Goal: Task Accomplishment & Management: Manage account settings

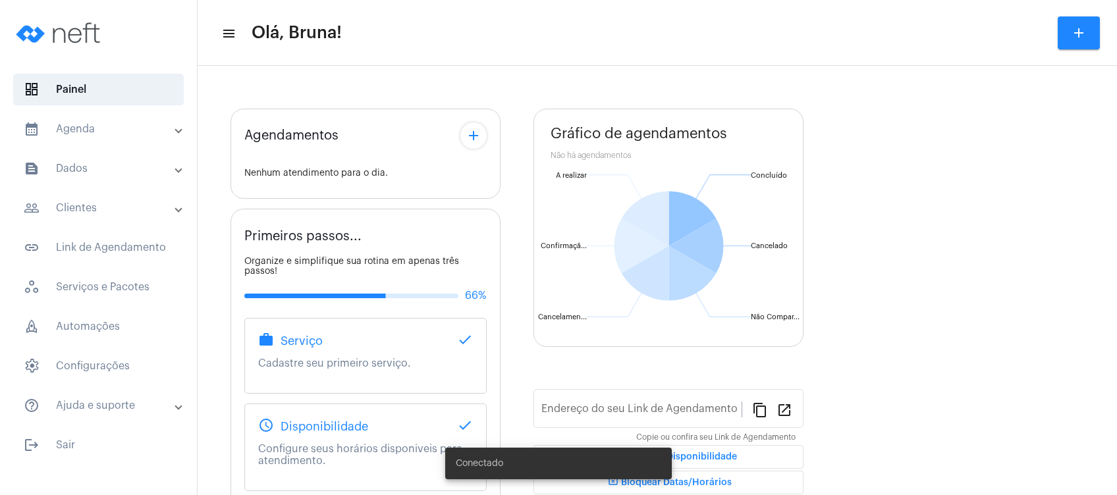
click at [71, 119] on mat-expansion-panel-header "calendar_month_outlined Agenda" at bounding box center [102, 129] width 189 height 32
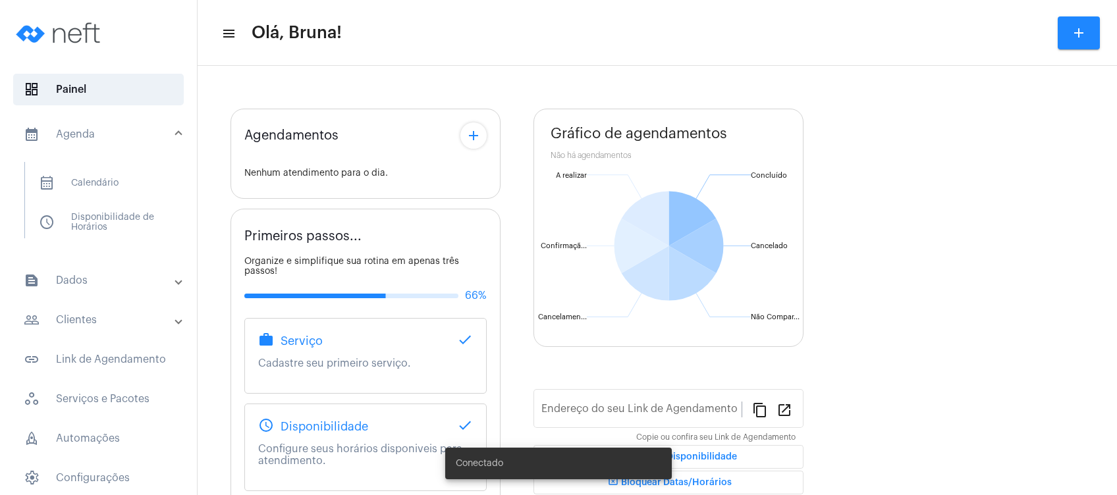
type input "[URL][DOMAIN_NAME]"
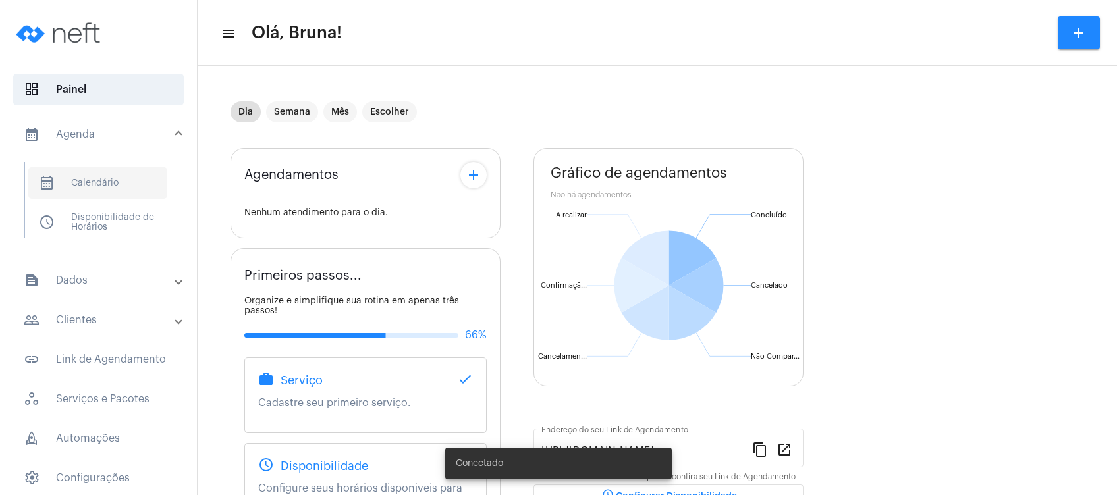
click at [85, 186] on span "calendar_month_outlined Calendário" at bounding box center [97, 183] width 139 height 32
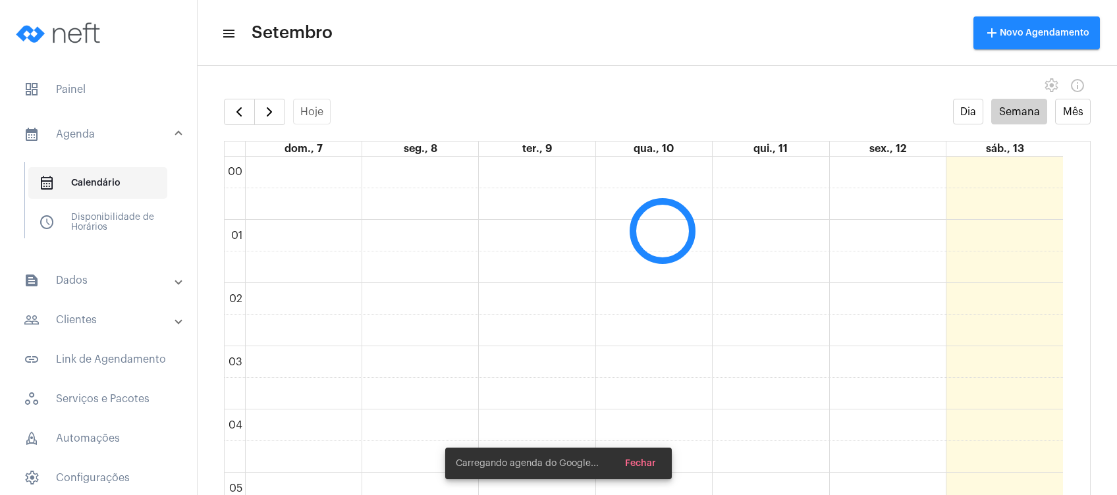
scroll to position [379, 0]
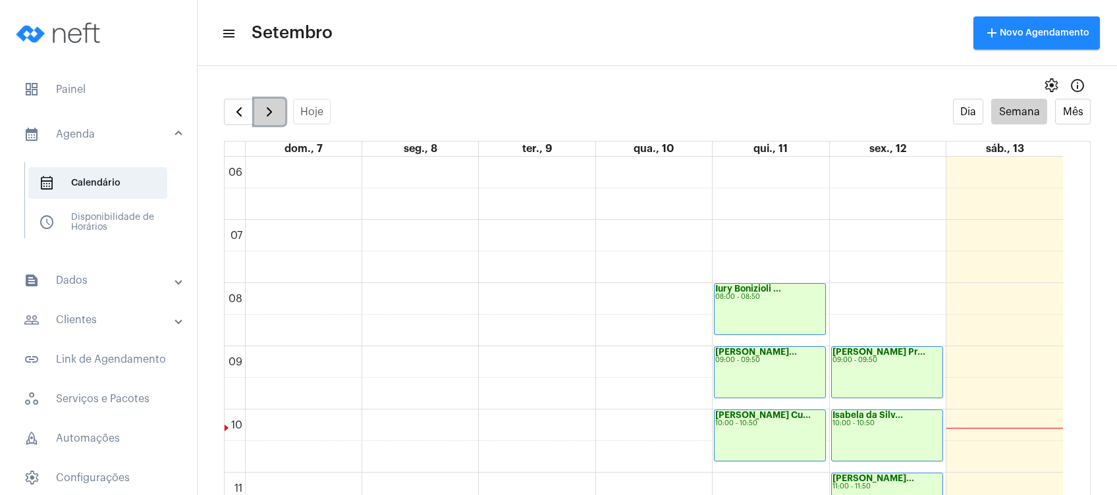
click at [266, 105] on span "button" at bounding box center [270, 112] width 16 height 16
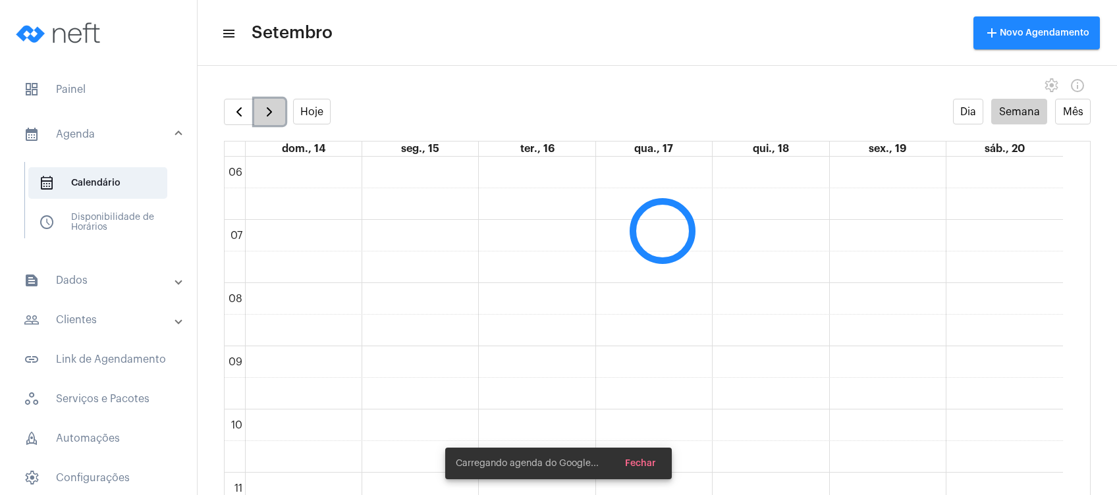
scroll to position [380, 0]
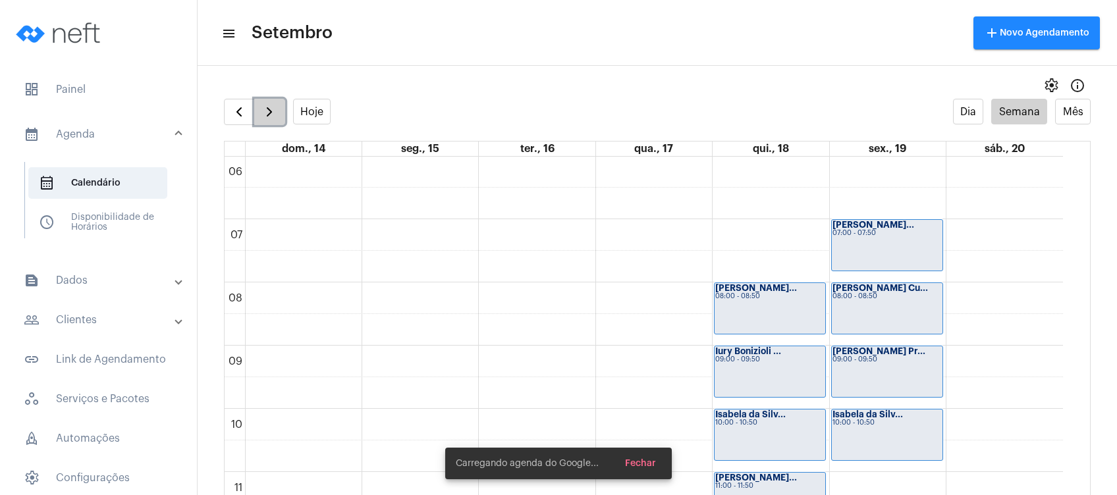
click at [266, 105] on span "button" at bounding box center [270, 112] width 16 height 16
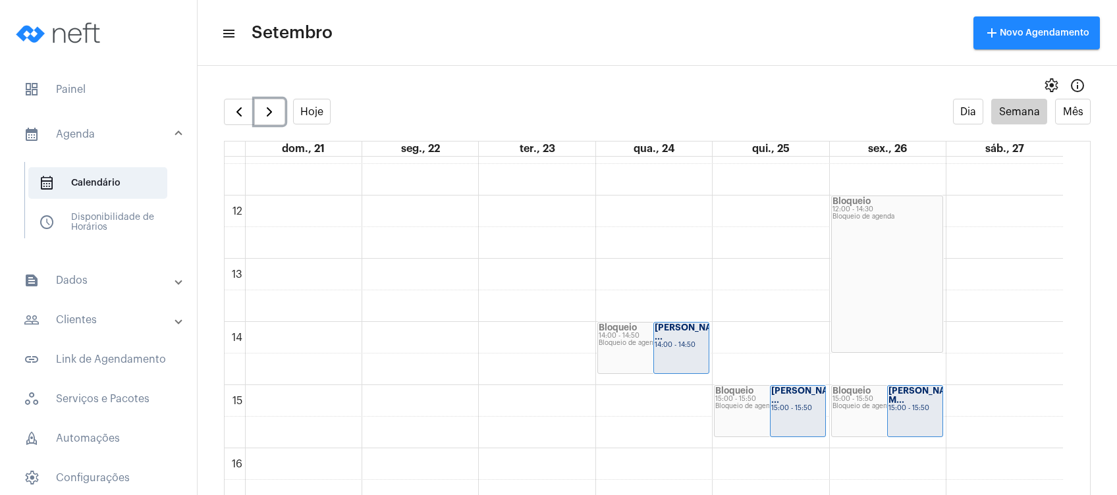
scroll to position [819, 0]
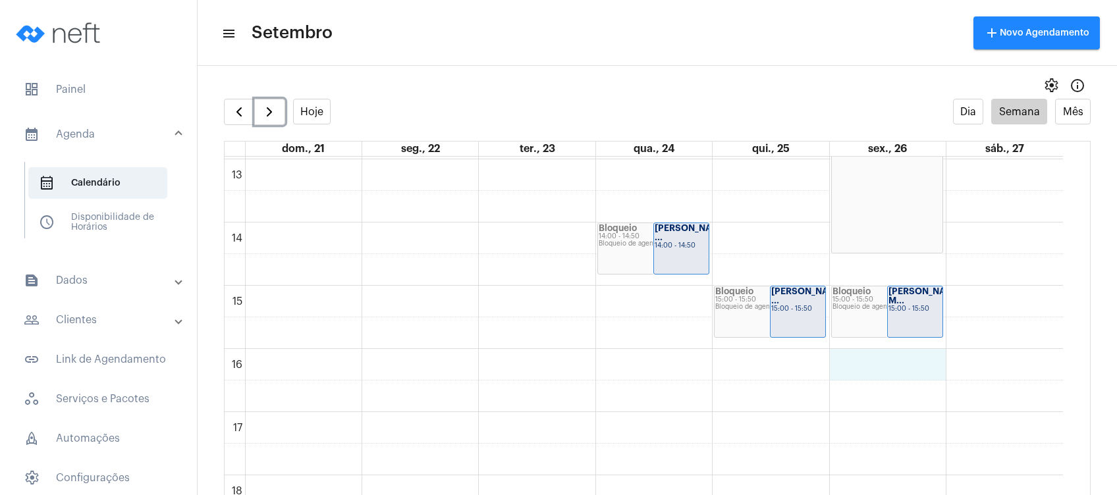
click at [910, 364] on div "00 01 02 03 04 05 06 07 08 09 10 11 12 13 14 15 16 17 18 19 20 21 22 23 Bloquei…" at bounding box center [644, 96] width 839 height 1518
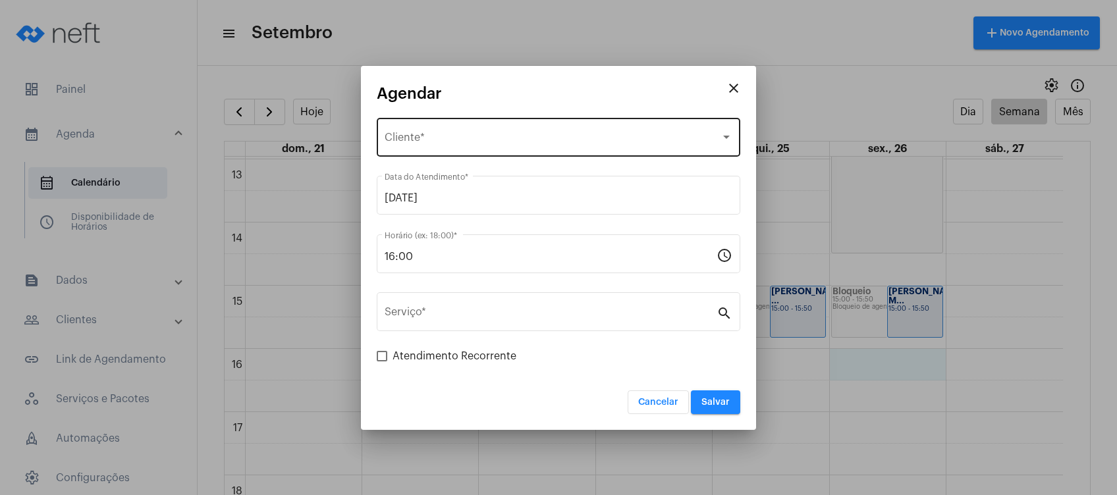
click at [649, 140] on div "Selecione o Cliente" at bounding box center [553, 140] width 336 height 12
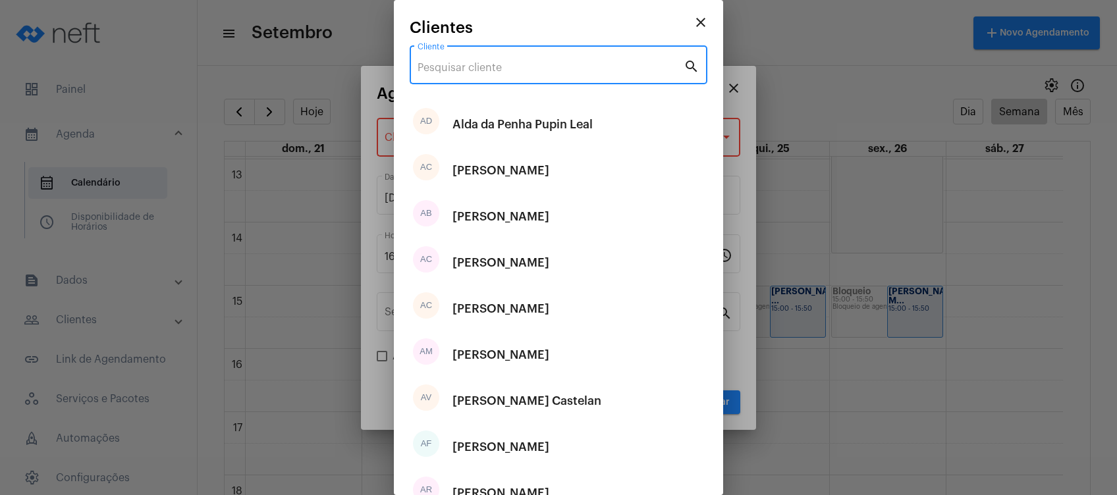
click at [617, 72] on input "Cliente" at bounding box center [551, 68] width 266 height 12
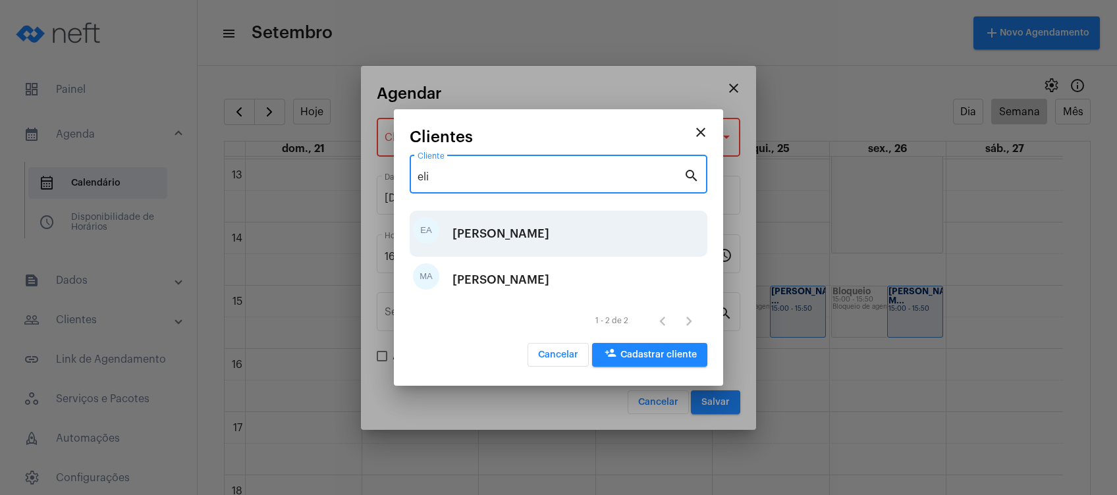
type input "eli"
click at [537, 227] on div "[PERSON_NAME]" at bounding box center [501, 234] width 97 height 40
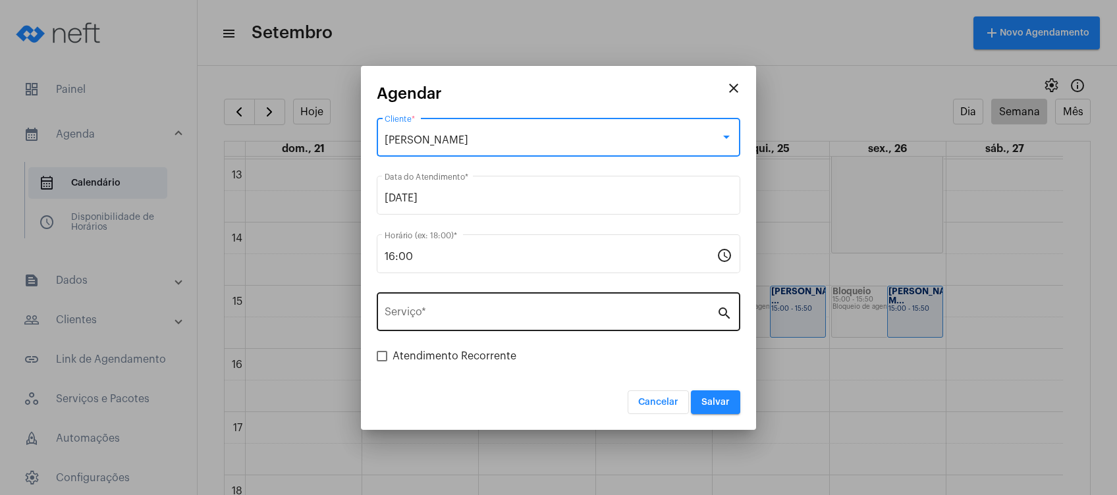
click at [492, 312] on input "Serviço *" at bounding box center [551, 315] width 332 height 12
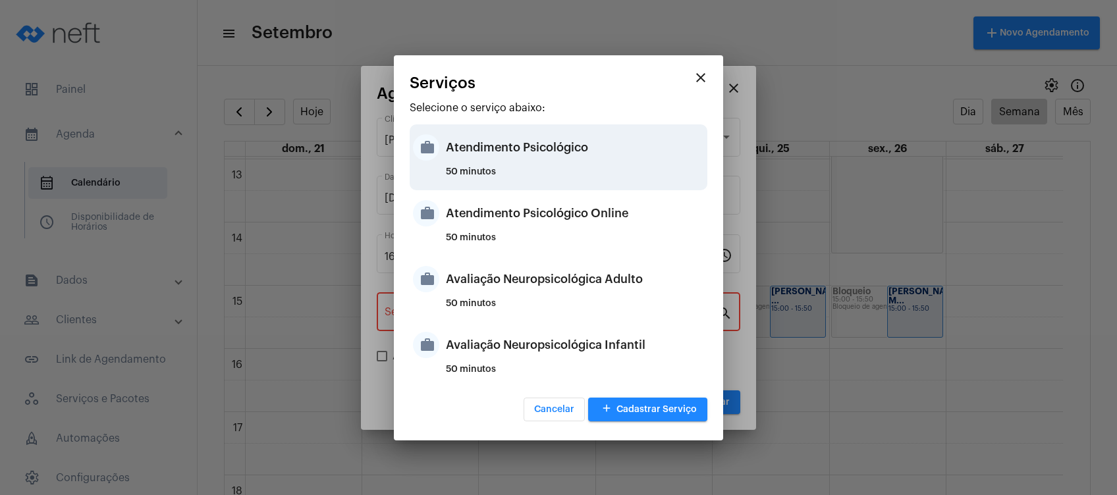
click at [542, 145] on div "Atendimento Psicológico" at bounding box center [575, 148] width 258 height 40
type input "Atendimento Psicológico"
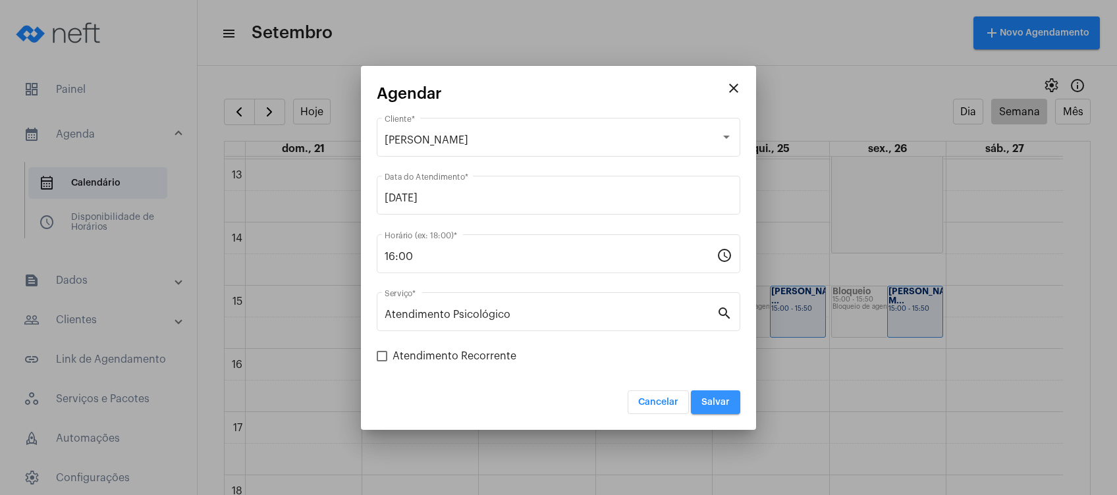
click at [719, 398] on span "Salvar" at bounding box center [716, 402] width 28 height 9
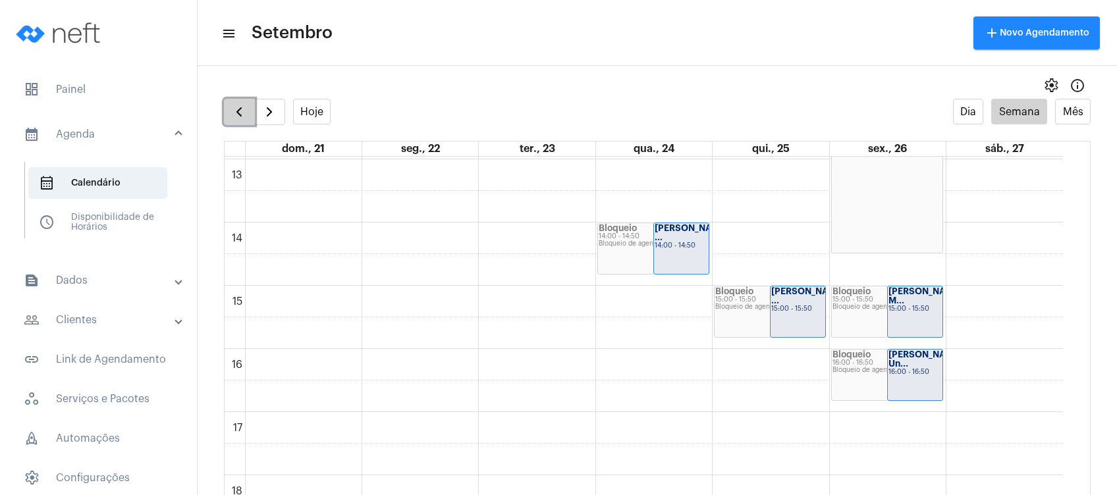
click at [233, 117] on span "button" at bounding box center [239, 112] width 16 height 16
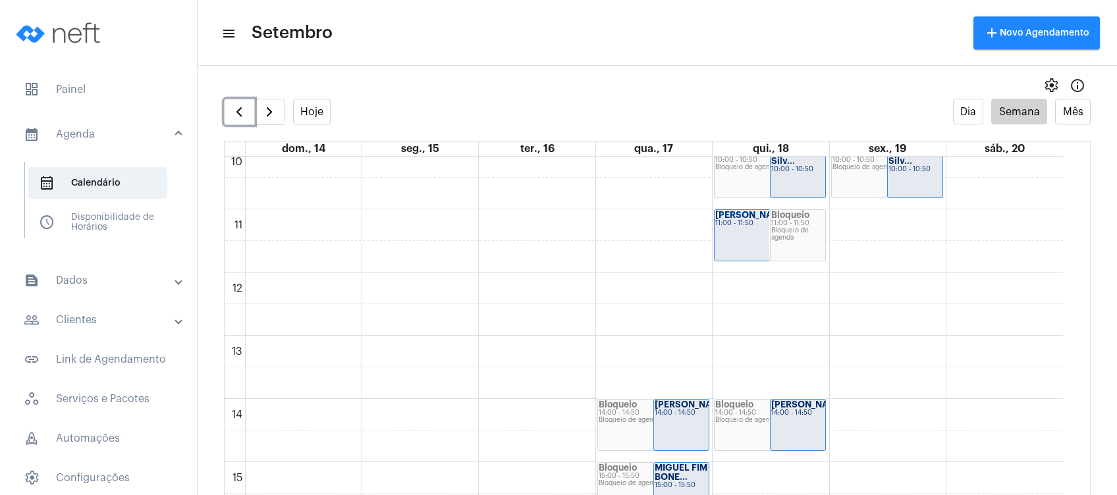
scroll to position [468, 0]
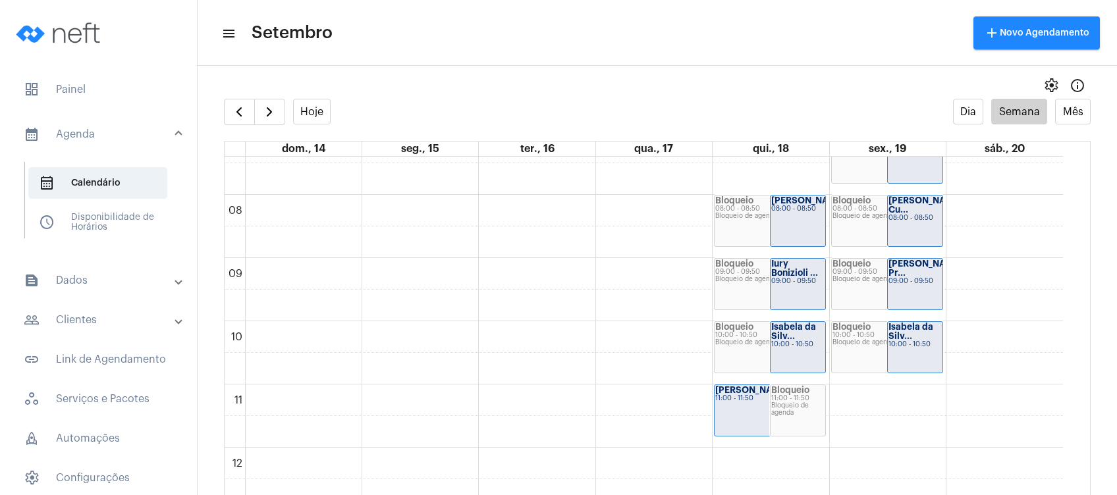
click at [84, 311] on mat-expansion-panel-header "people_outline Clientes" at bounding box center [102, 320] width 189 height 32
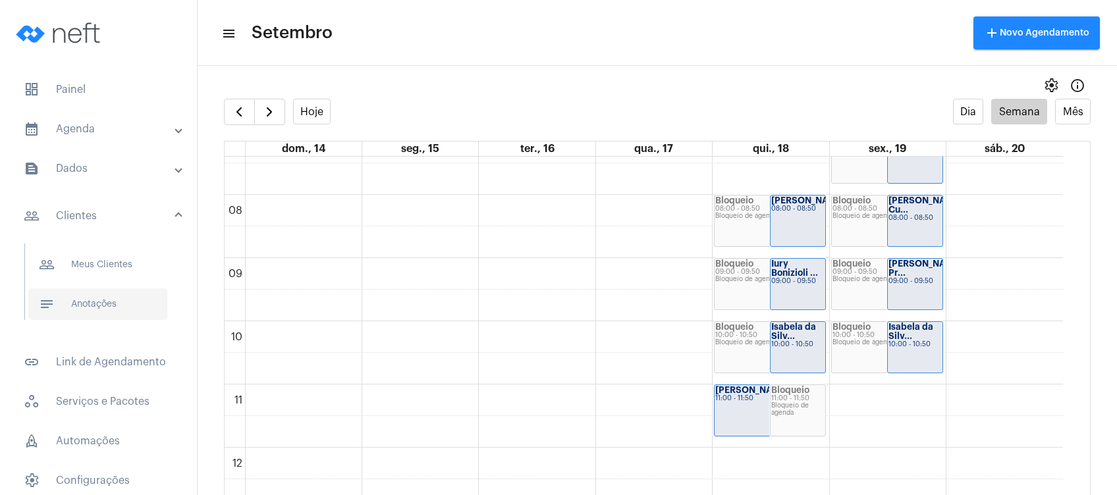
click at [90, 313] on span "notes Anotações" at bounding box center [97, 305] width 139 height 32
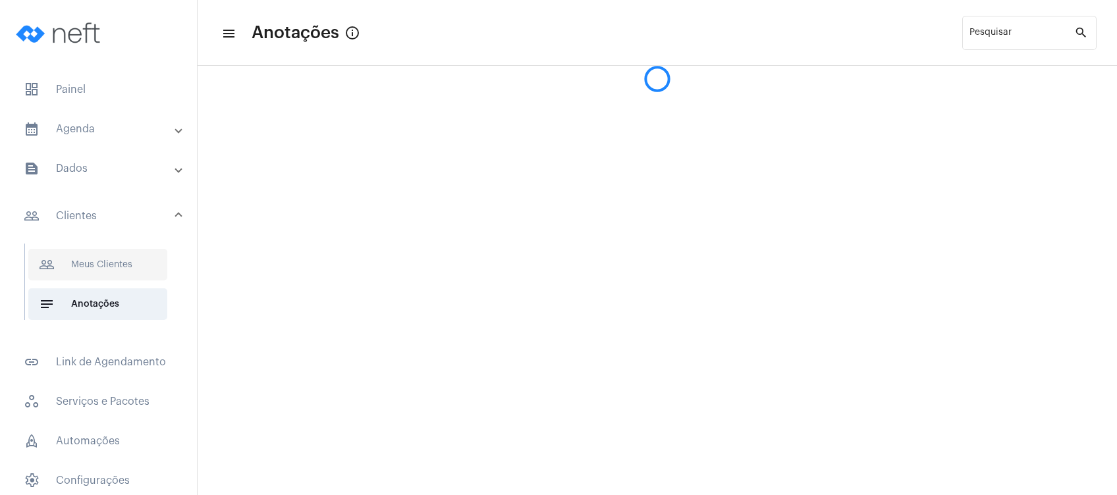
click at [92, 258] on span "people_outline Meus Clientes" at bounding box center [97, 265] width 139 height 32
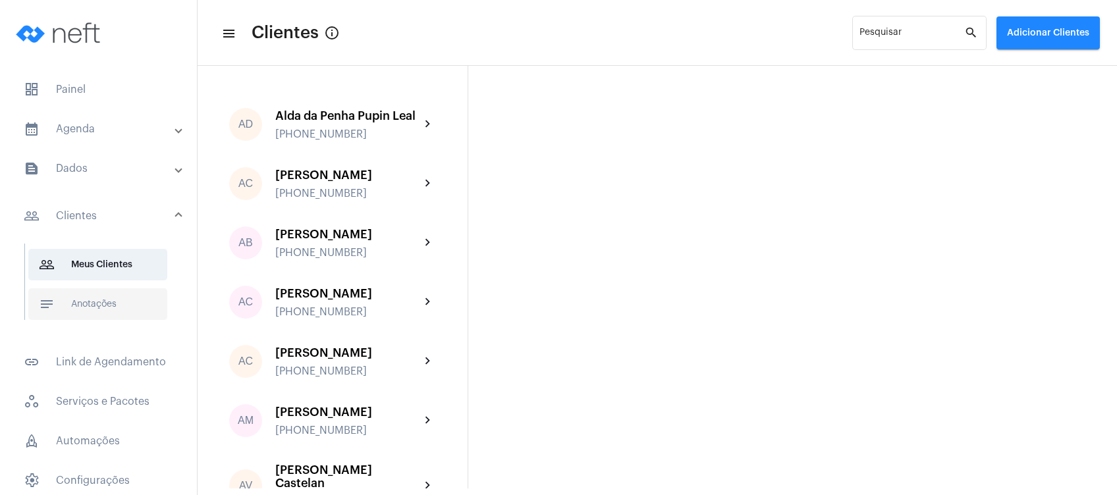
click at [129, 308] on span "notes Anotações" at bounding box center [97, 305] width 139 height 32
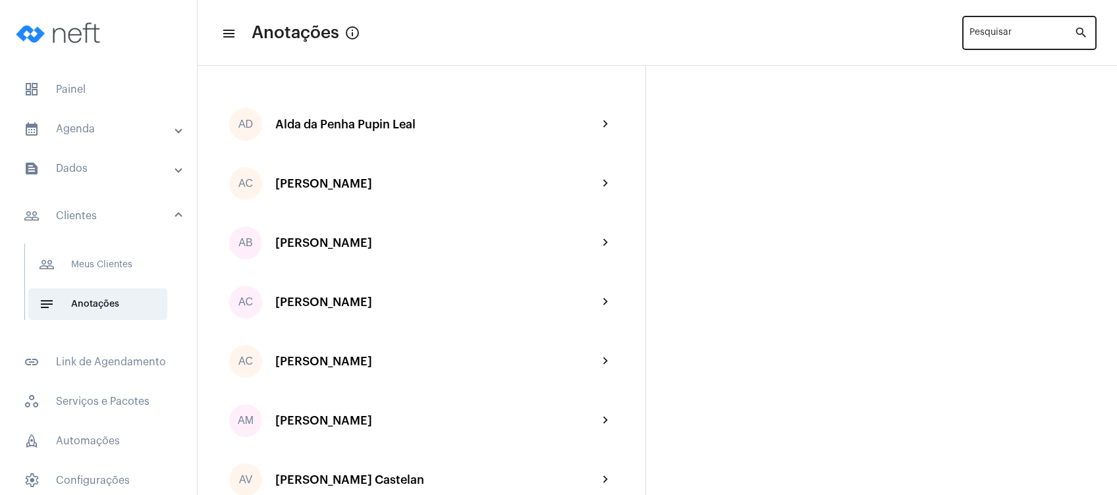
click at [976, 43] on div "Pesquisar" at bounding box center [1022, 32] width 105 height 36
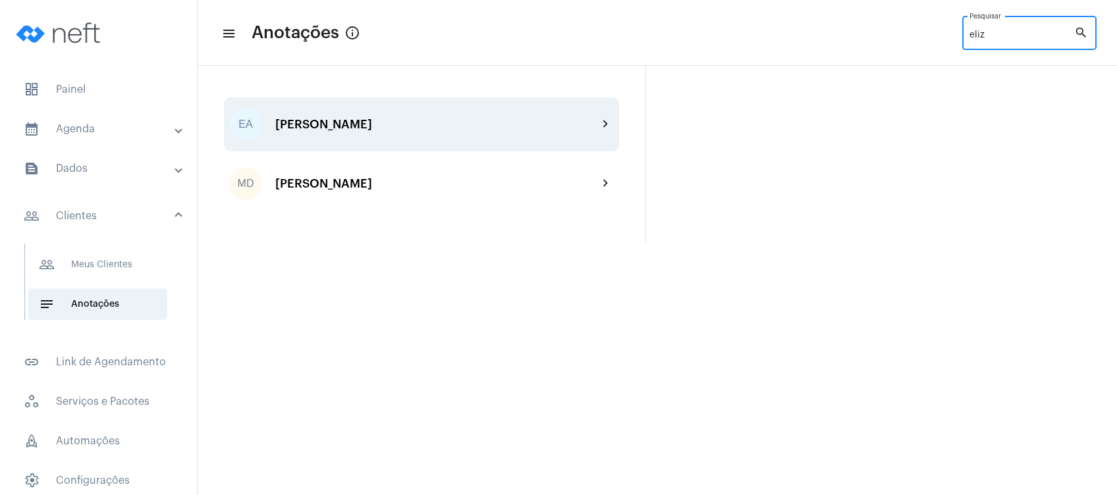
type input "eliz"
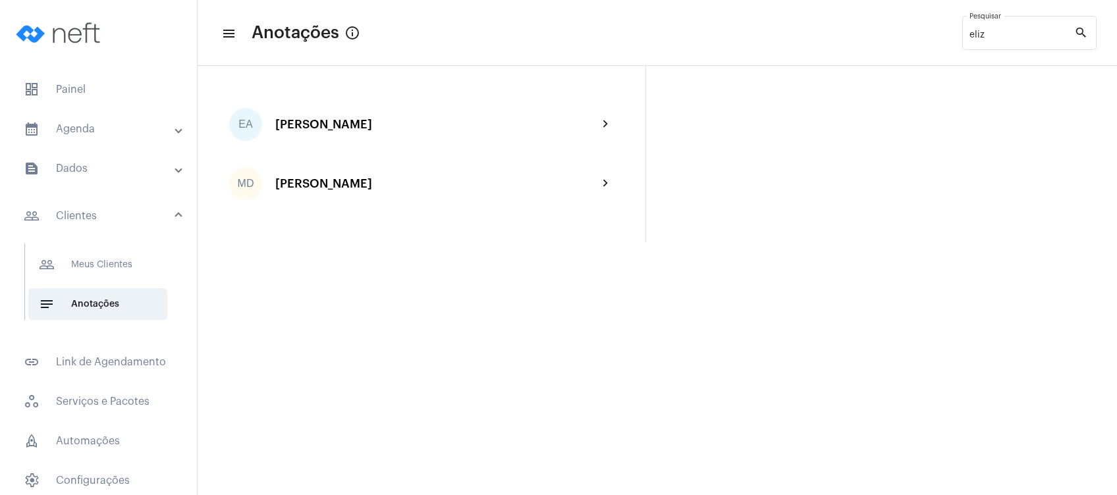
drag, startPoint x: 420, startPoint y: 123, endPoint x: 411, endPoint y: 118, distance: 10.6
click at [411, 118] on div "[PERSON_NAME]" at bounding box center [436, 124] width 323 height 13
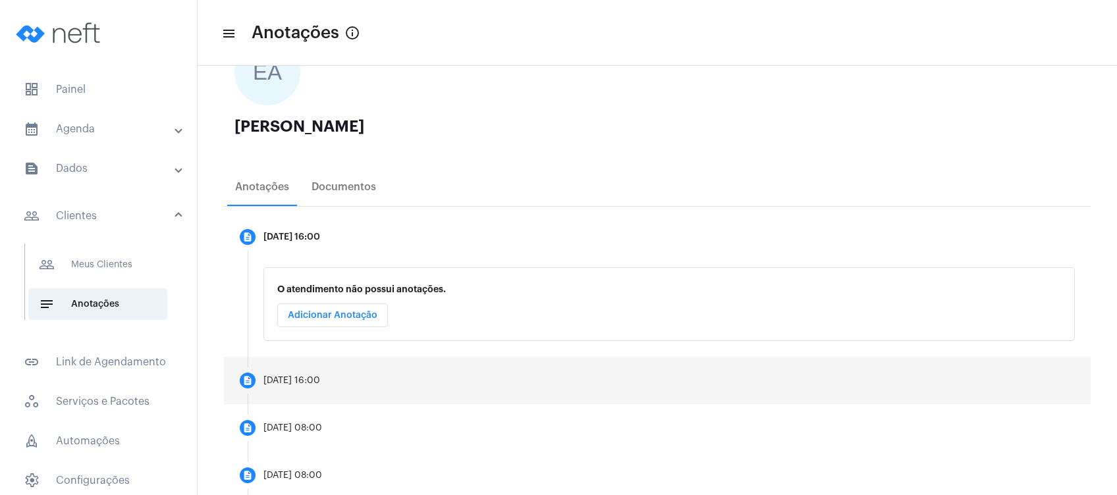
scroll to position [175, 0]
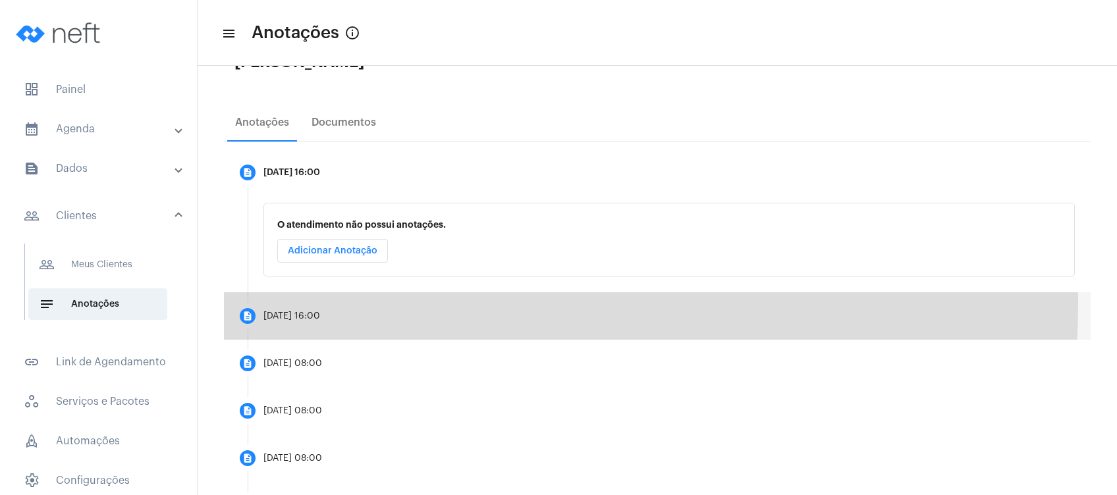
click at [391, 303] on mat-step-header "description [DATE] 16:00" at bounding box center [657, 315] width 867 height 47
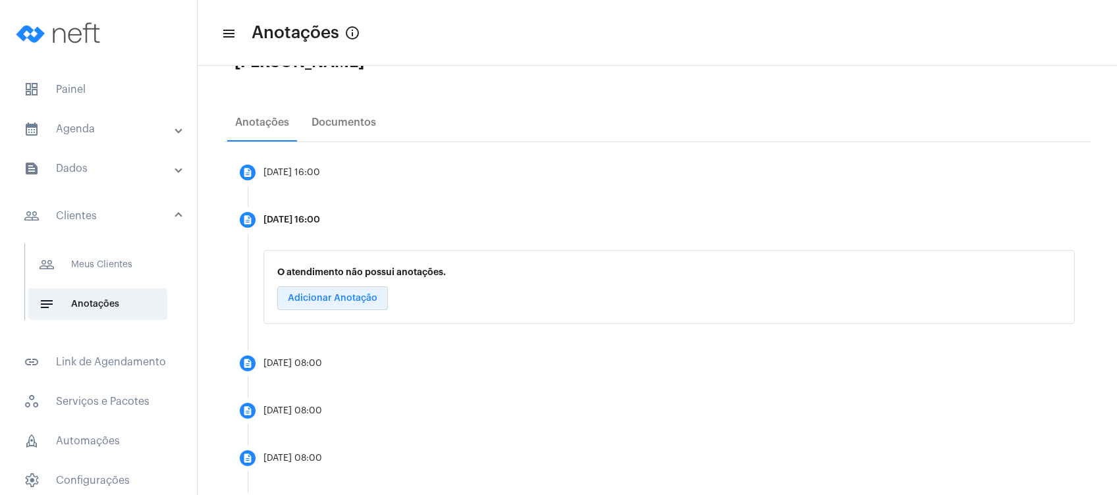
click at [373, 300] on span "Adicionar Anotação" at bounding box center [333, 298] width 90 height 9
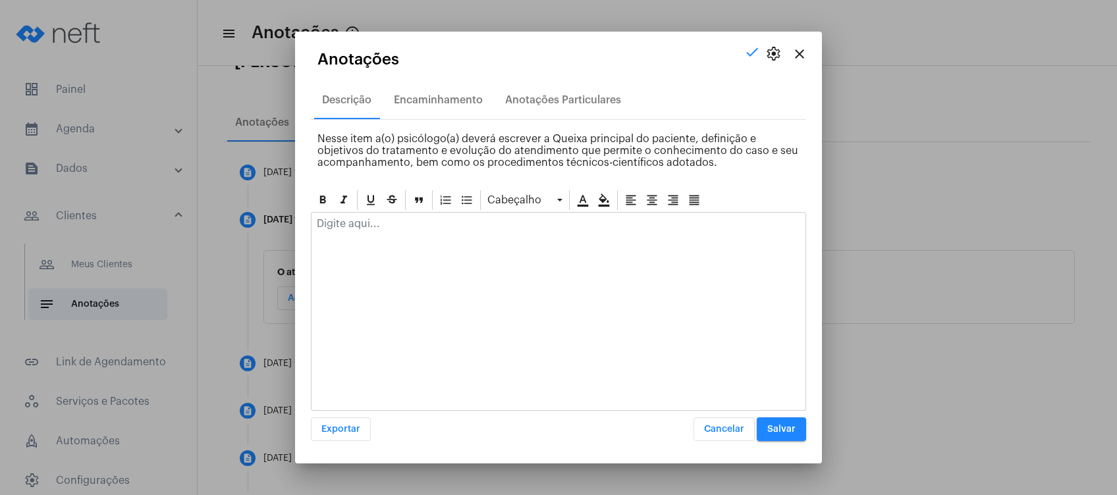
click at [394, 224] on p at bounding box center [559, 224] width 484 height 12
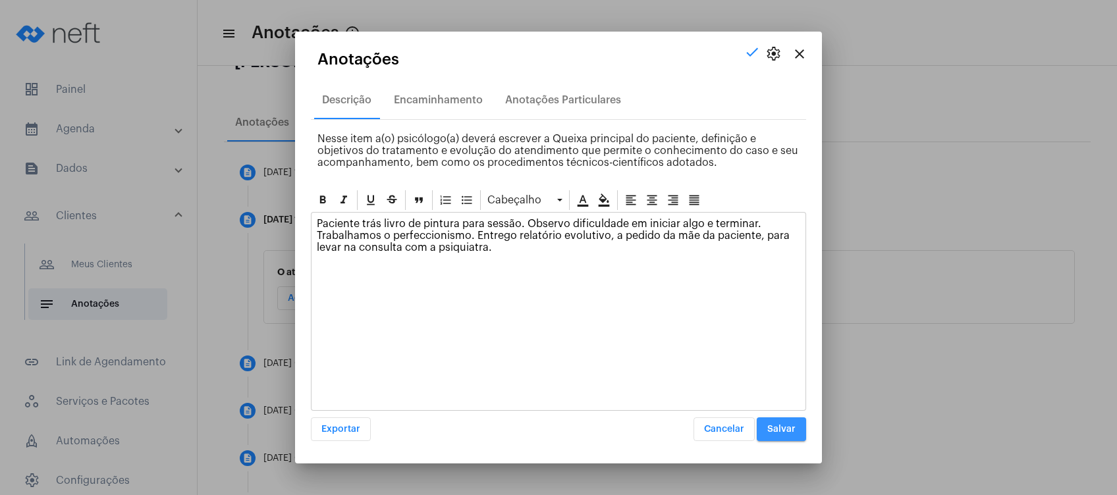
click at [787, 430] on span "Salvar" at bounding box center [781, 429] width 28 height 9
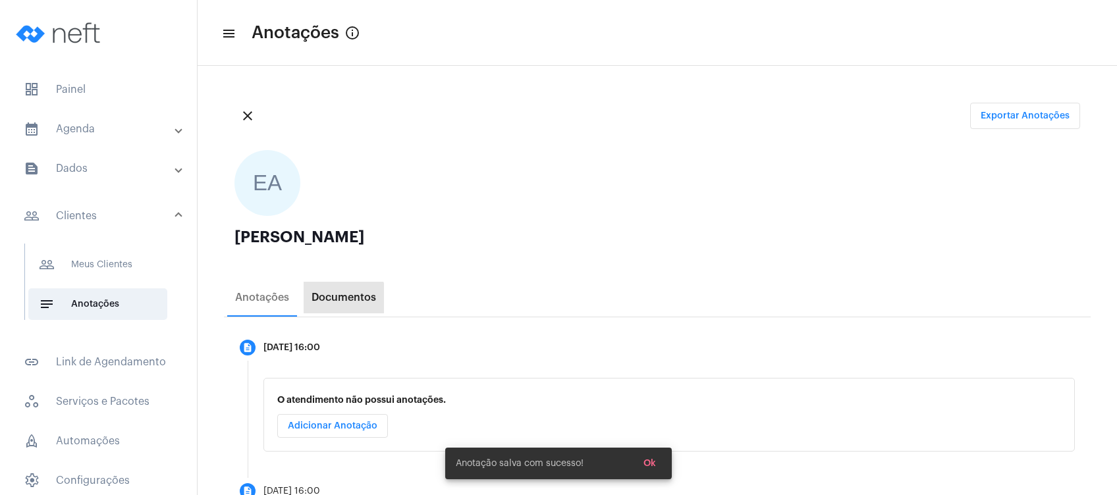
click at [323, 306] on div "Documentos" at bounding box center [344, 298] width 80 height 32
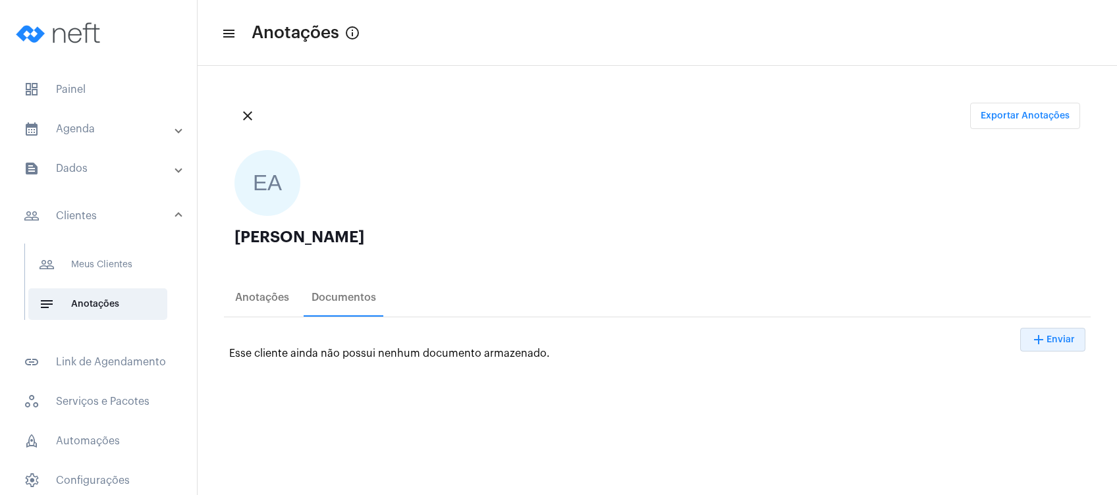
click at [1047, 341] on span "Enviar" at bounding box center [1061, 339] width 28 height 9
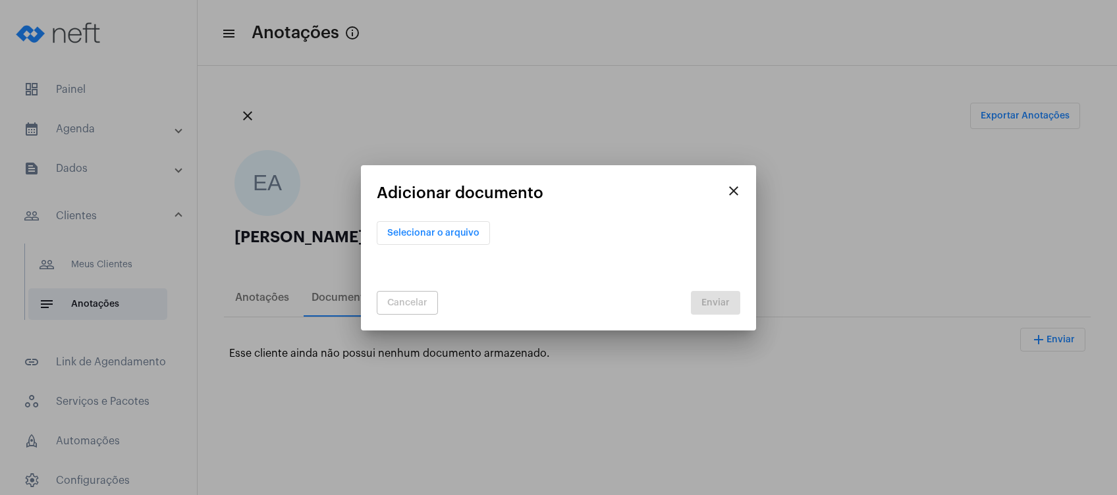
click at [460, 229] on span "Selecionar o arquivo" at bounding box center [433, 233] width 92 height 9
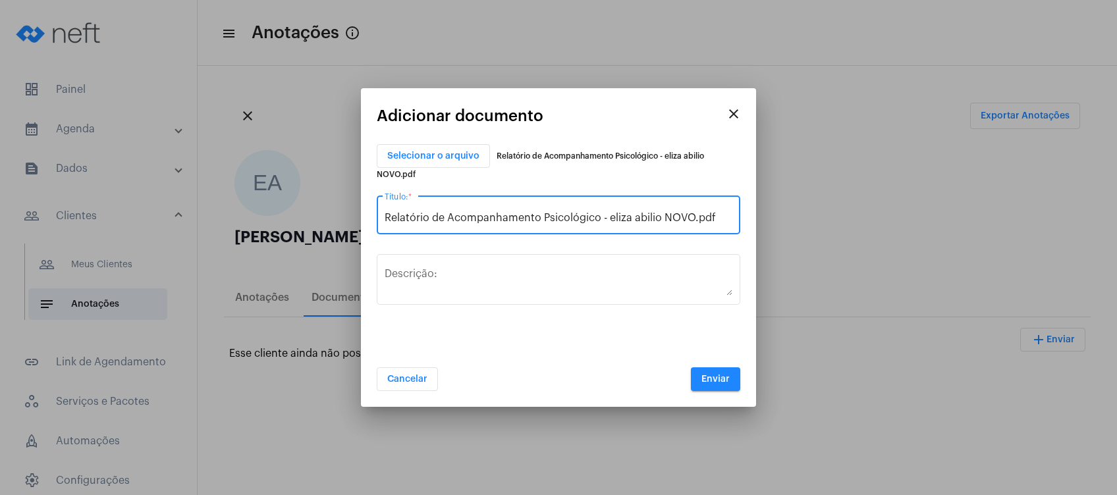
click at [670, 218] on input "Relatório de Acompanhamento Psicológico - eliza abilio NOVO.pdf" at bounding box center [559, 218] width 348 height 12
drag, startPoint x: 600, startPoint y: 217, endPoint x: 729, endPoint y: 221, distance: 128.5
click at [729, 221] on input "Relatório de Acompanhamento Psicológico - eliza abilio NOVO.pdf" at bounding box center [559, 218] width 348 height 12
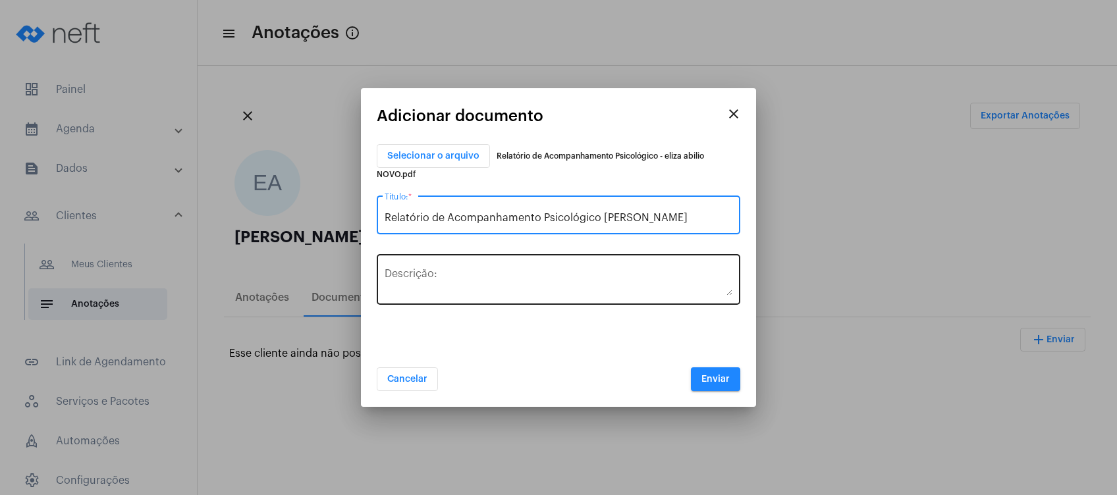
type input "Relatório de Acompanhamento Psicológico [PERSON_NAME]"
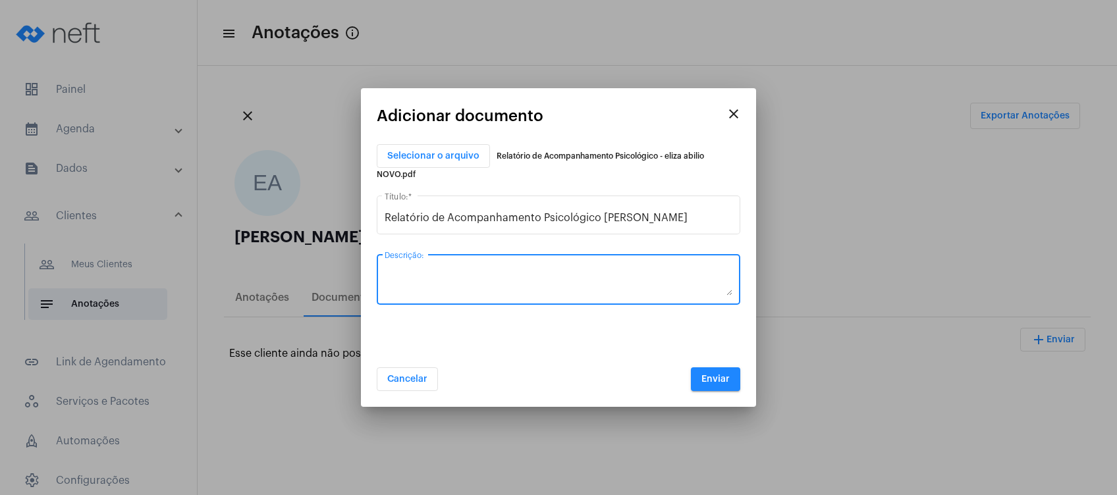
click at [667, 275] on textarea "Descrição:" at bounding box center [559, 282] width 348 height 26
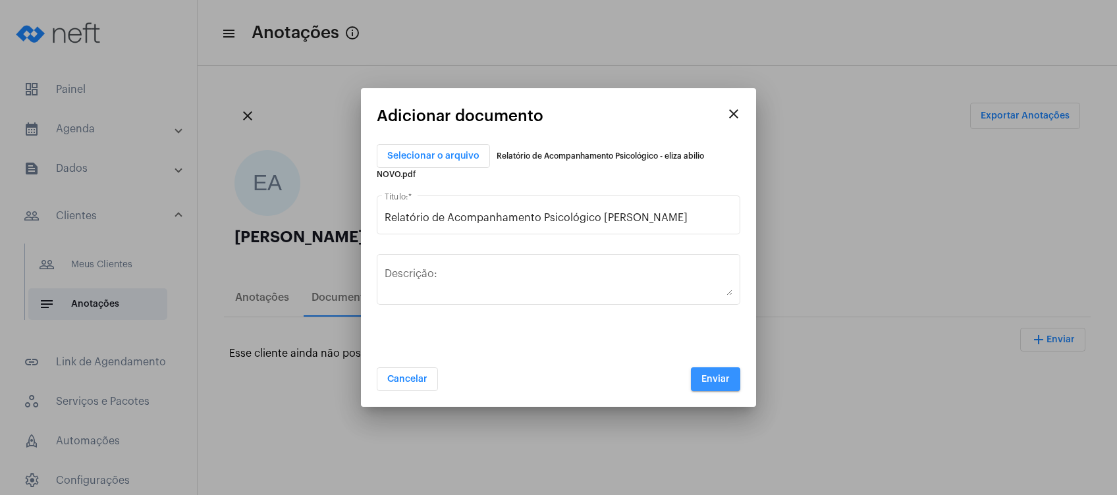
click at [724, 377] on span "Enviar" at bounding box center [716, 379] width 28 height 9
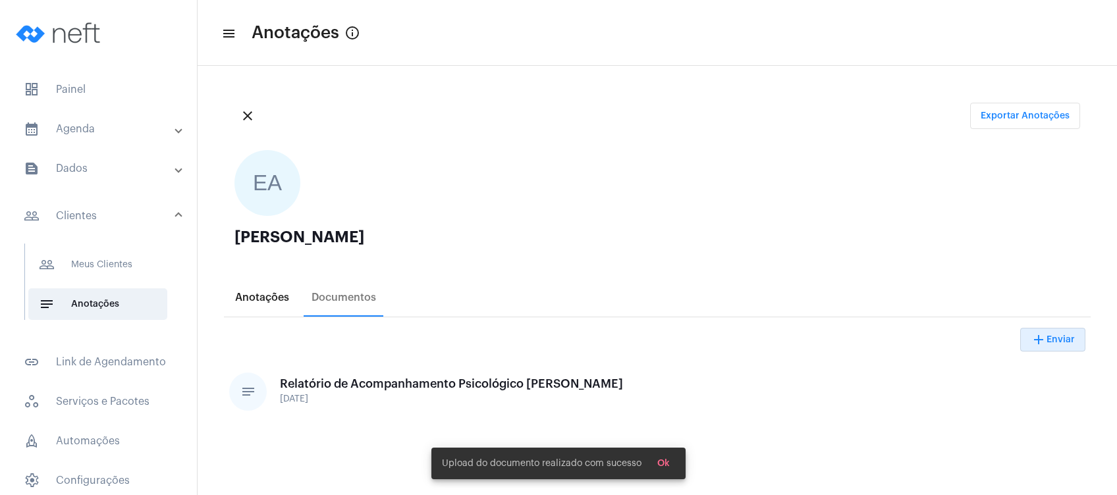
click at [270, 296] on div "Anotações" at bounding box center [262, 298] width 54 height 12
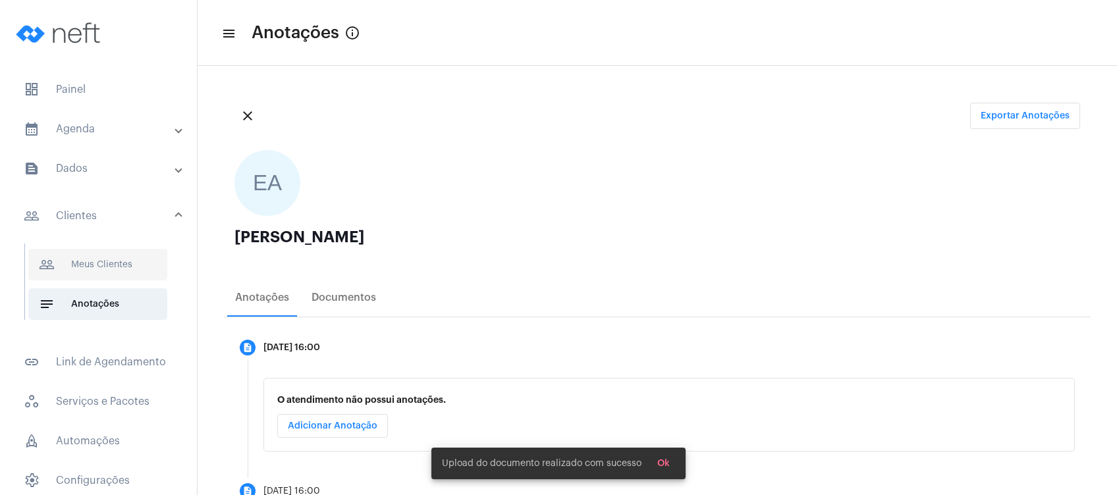
click at [109, 268] on span "people_outline Meus Clientes" at bounding box center [97, 265] width 139 height 32
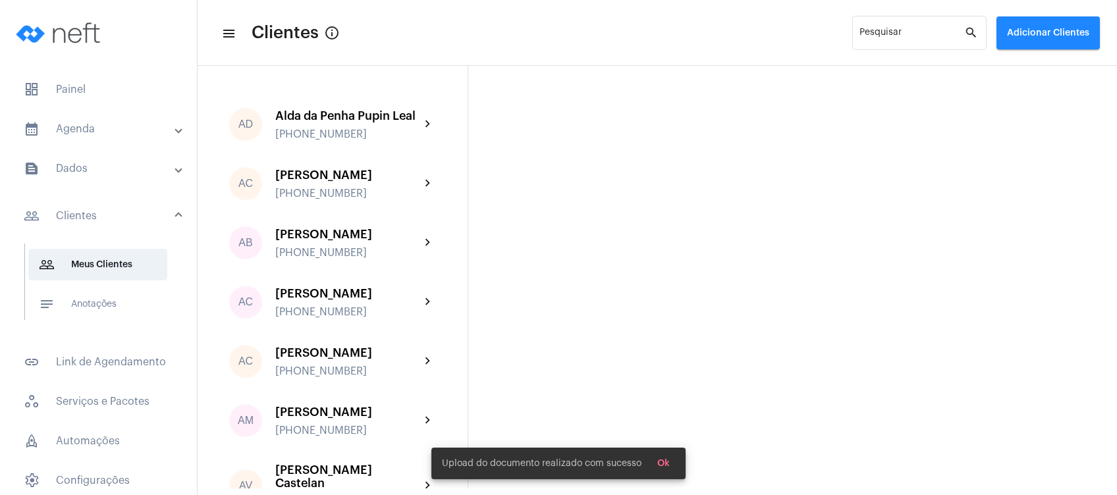
click at [1043, 37] on button "Adicionar Clientes" at bounding box center [1048, 32] width 103 height 33
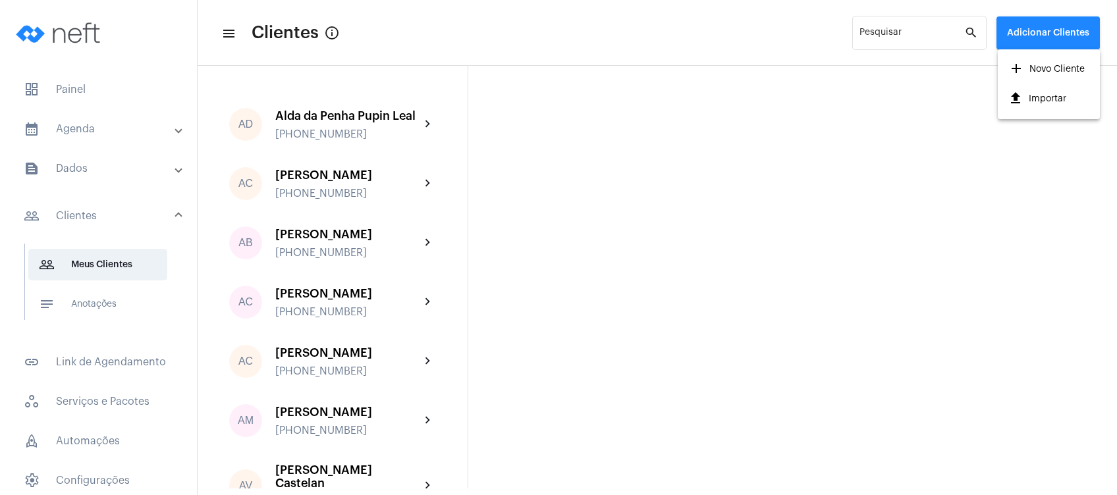
click at [1011, 80] on span "add Novo Cliente" at bounding box center [1047, 69] width 76 height 24
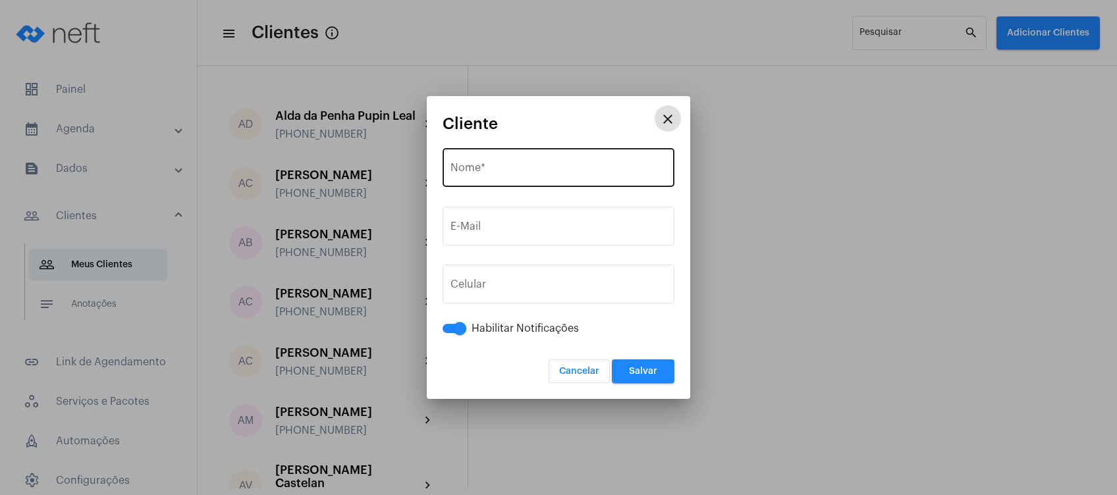
click at [498, 158] on div "Nome *" at bounding box center [559, 167] width 216 height 42
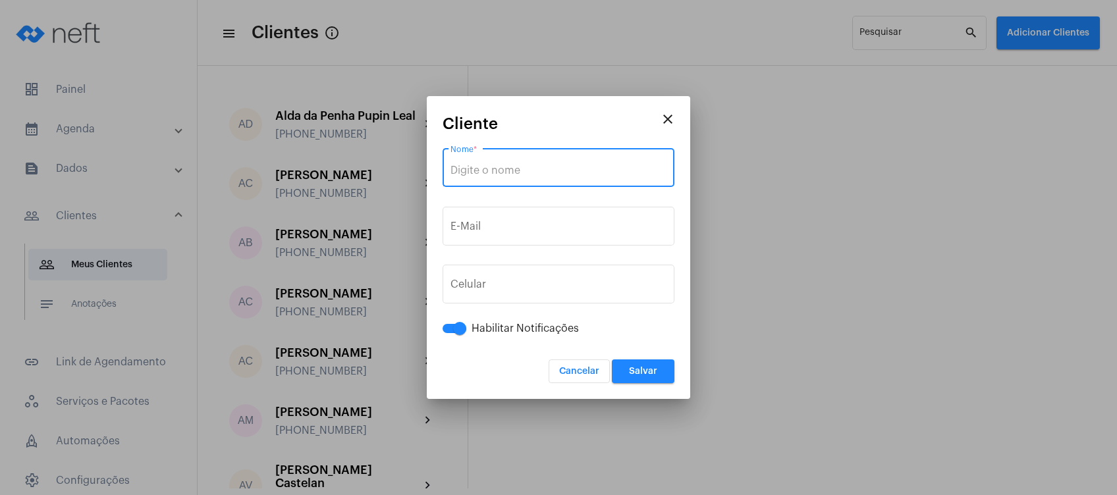
click at [492, 169] on input "Nome *" at bounding box center [559, 171] width 216 height 12
paste input "[PERSON_NAME]"
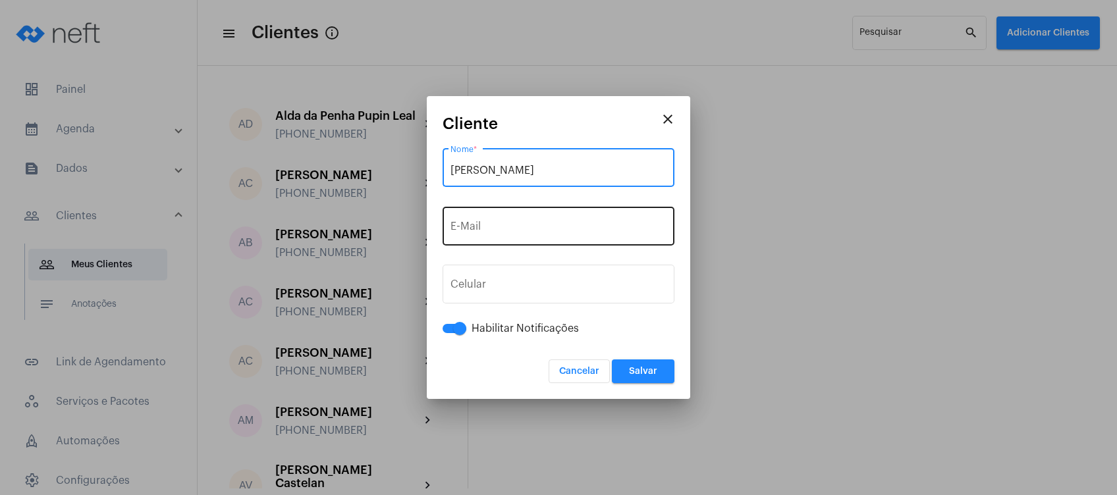
type input "[PERSON_NAME]"
click at [524, 219] on div "E-Mail" at bounding box center [559, 225] width 216 height 42
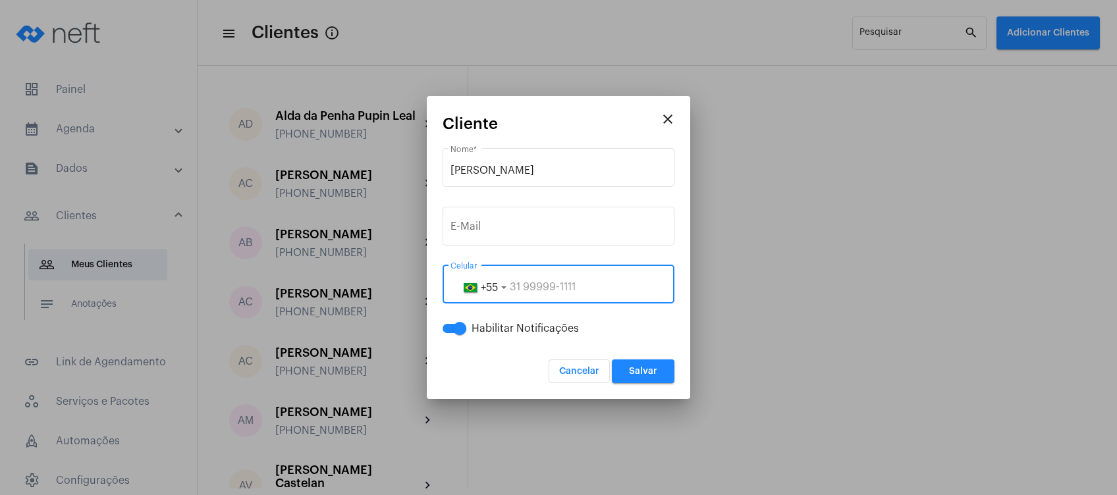
click at [553, 287] on input "tel" at bounding box center [559, 287] width 216 height 12
paste input "28999848447"
type input "28999848447"
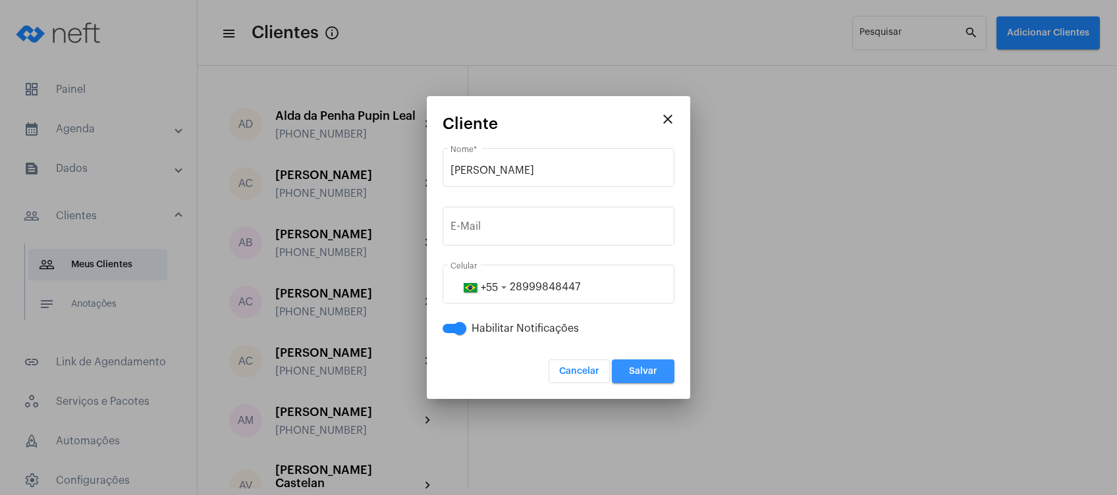
click at [655, 367] on span "Salvar" at bounding box center [643, 371] width 28 height 9
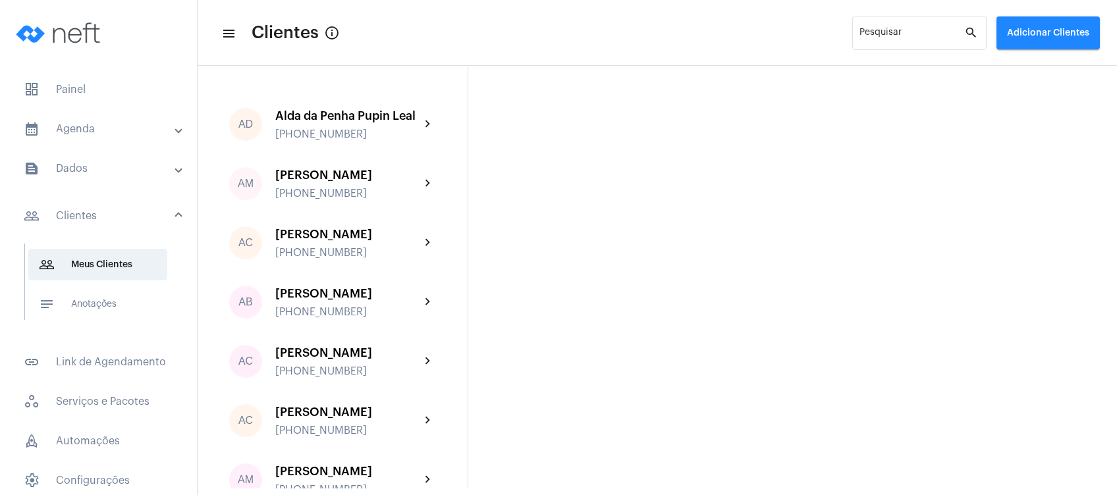
click at [107, 124] on mat-panel-title "calendar_month_outlined Agenda" at bounding box center [100, 129] width 152 height 16
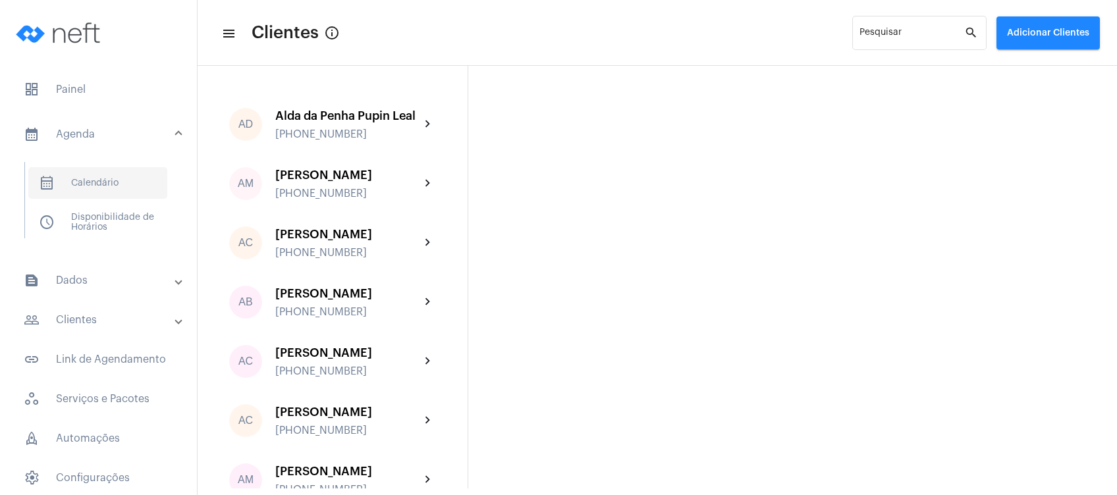
click at [120, 174] on span "calendar_month_outlined Calendário" at bounding box center [97, 183] width 139 height 32
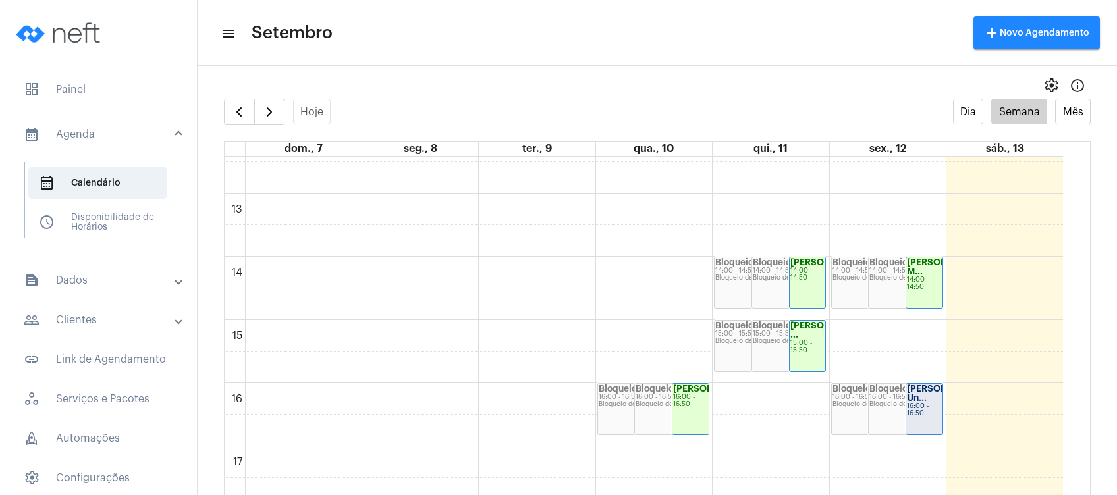
scroll to position [889, 0]
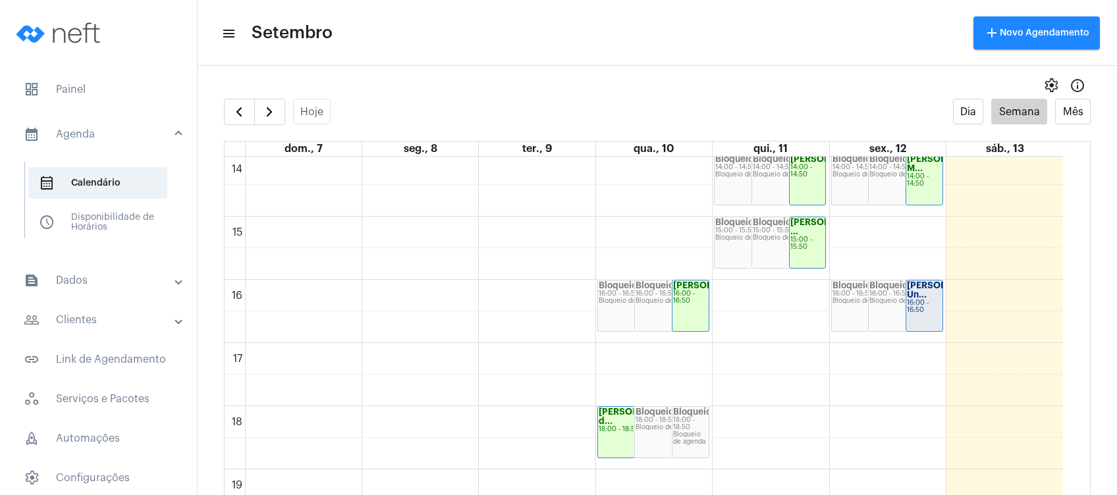
click at [877, 306] on div "Bloqueio 16:00 - 16:50 Bloqueio de agenda" at bounding box center [905, 306] width 73 height 51
click at [917, 314] on div "16:00 - 16:50" at bounding box center [924, 307] width 35 height 14
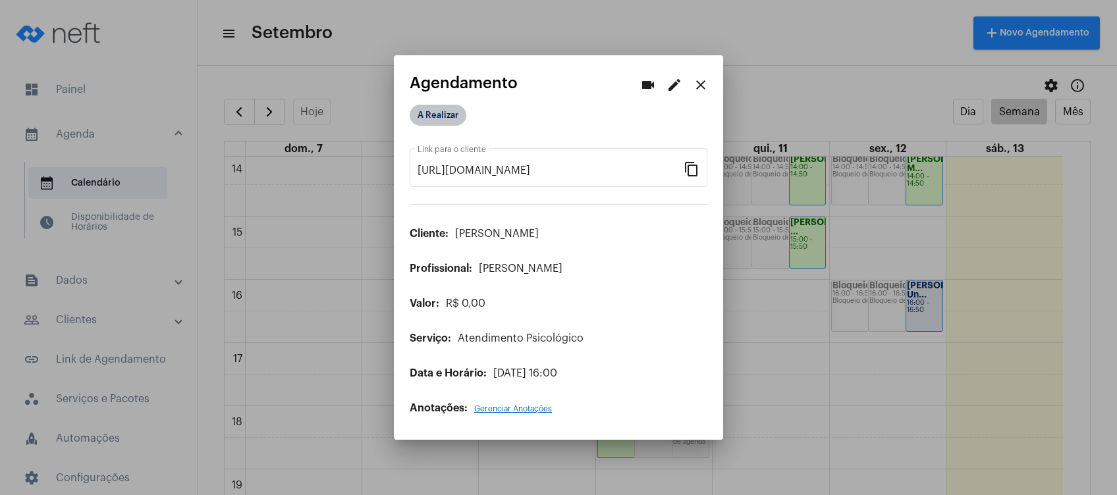
click at [435, 123] on mat-chip "A Realizar" at bounding box center [438, 115] width 57 height 21
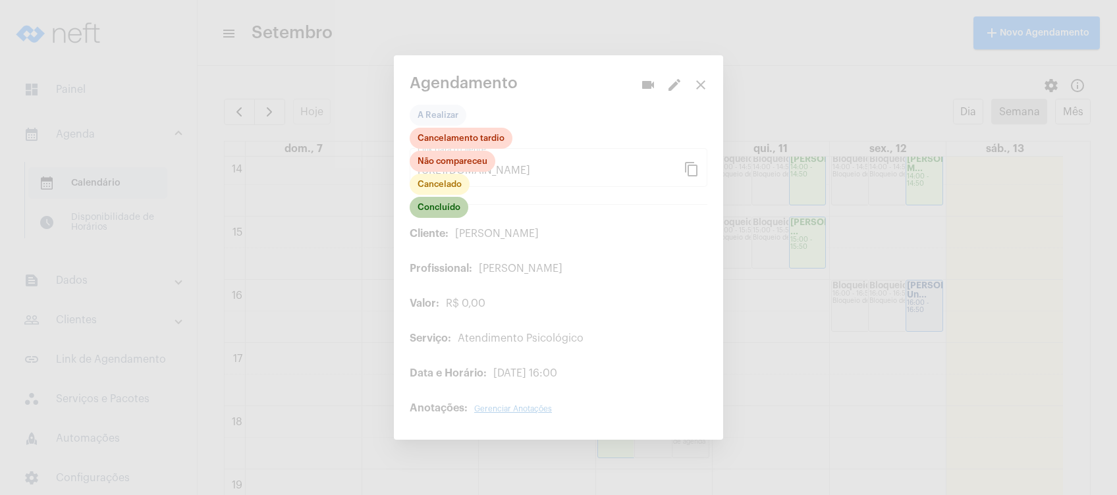
click at [429, 213] on mat-chip "Concluído" at bounding box center [439, 207] width 59 height 21
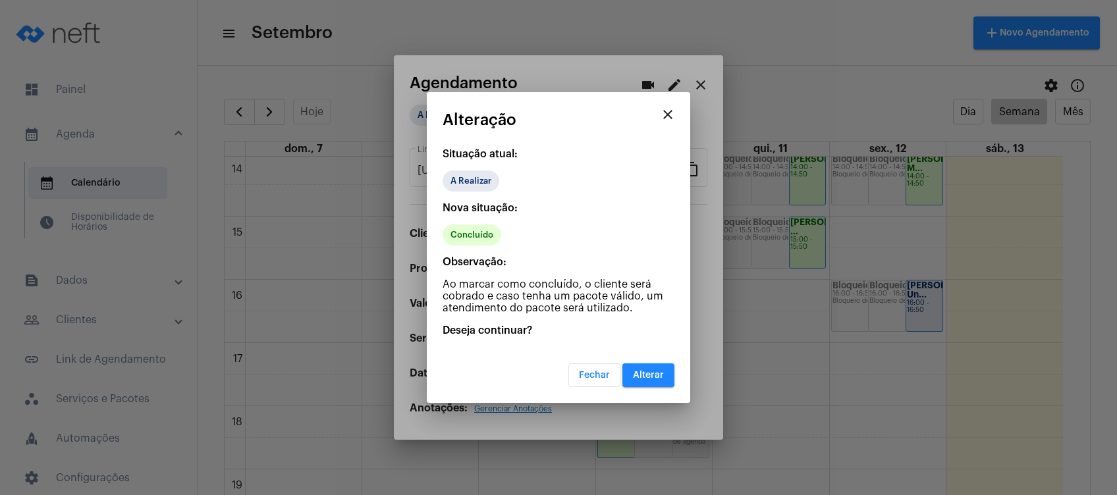
click at [653, 371] on span "Alterar" at bounding box center [648, 375] width 31 height 9
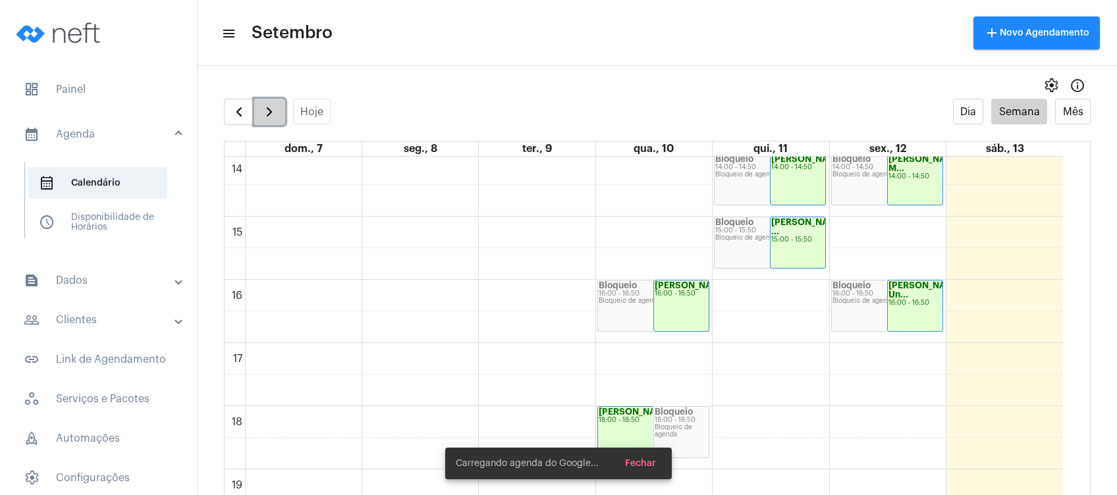
click at [273, 118] on span "button" at bounding box center [270, 112] width 16 height 16
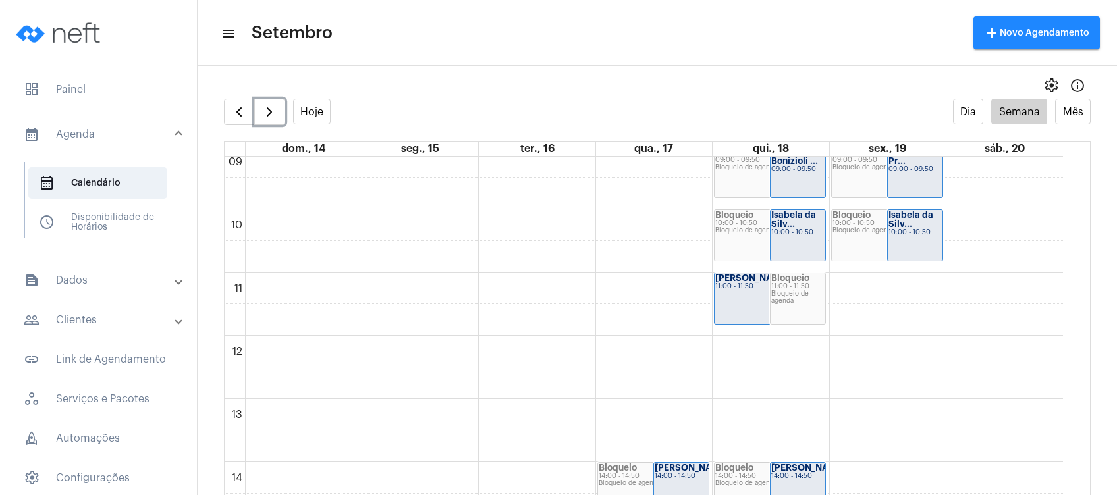
scroll to position [555, 0]
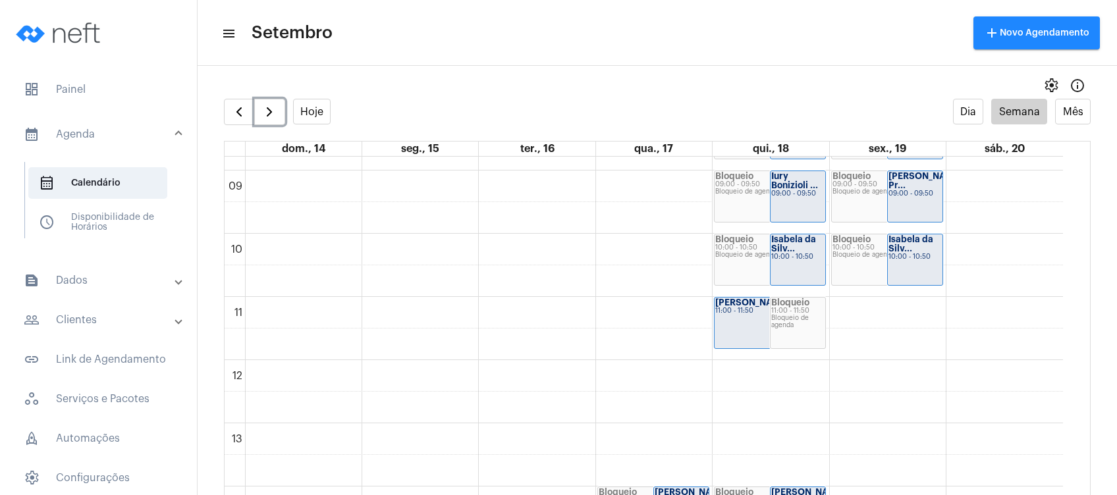
click at [888, 316] on div "00 01 02 03 04 05 06 07 08 09 10 11 12 13 14 15 16 17 18 19 20 21 22 23 Bloquei…" at bounding box center [644, 360] width 839 height 1518
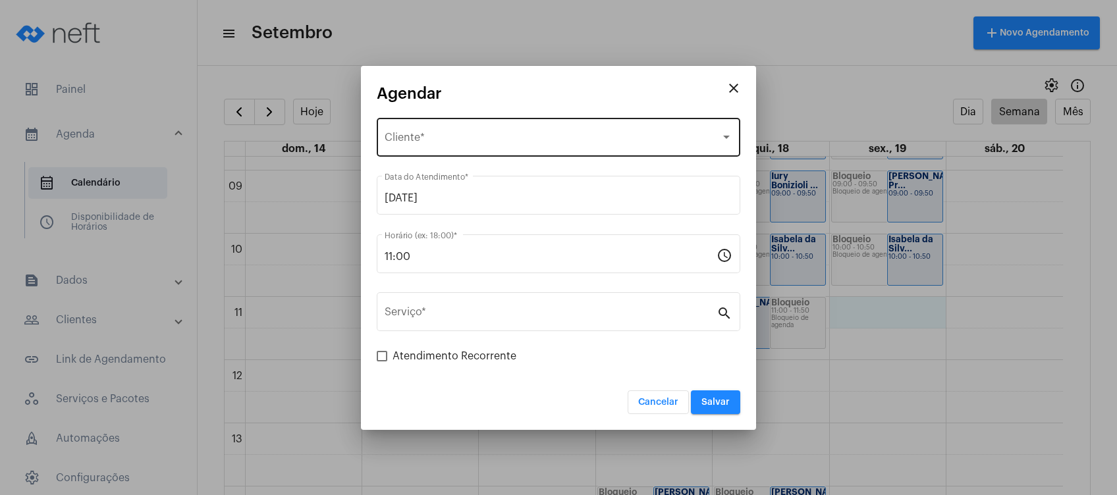
click at [447, 136] on span "Selecione o Cliente" at bounding box center [553, 140] width 336 height 12
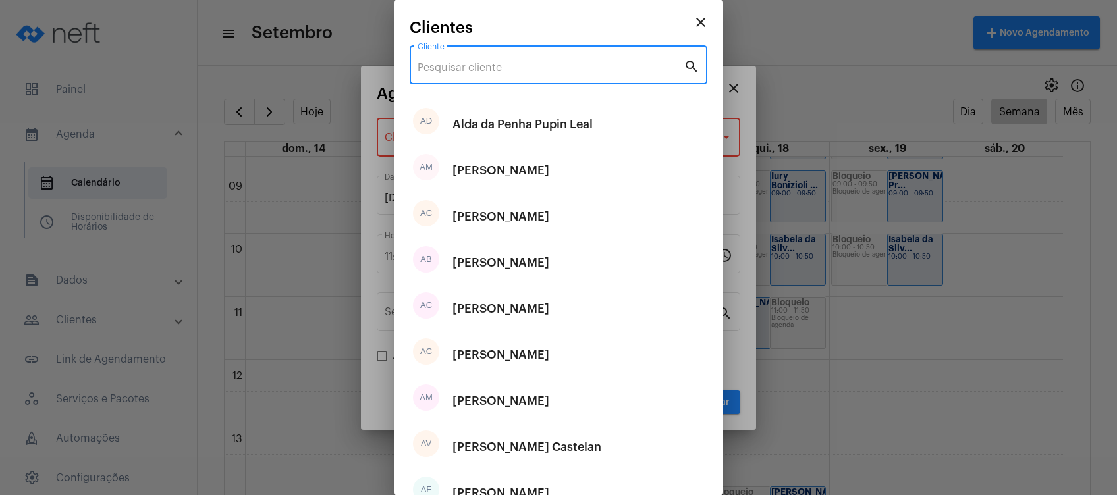
click at [458, 63] on input "Cliente" at bounding box center [551, 68] width 266 height 12
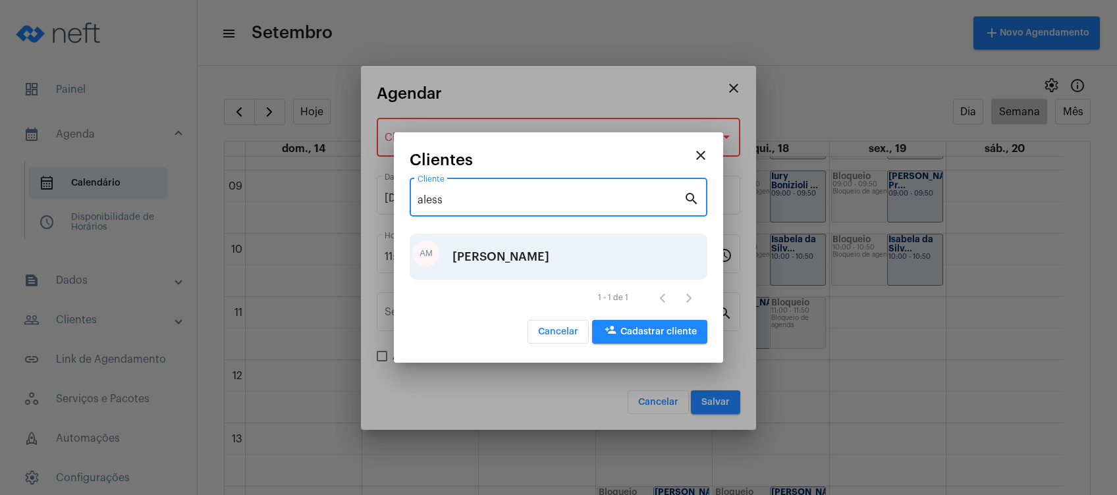
type input "aless"
click at [536, 262] on div "[PERSON_NAME]" at bounding box center [501, 257] width 97 height 40
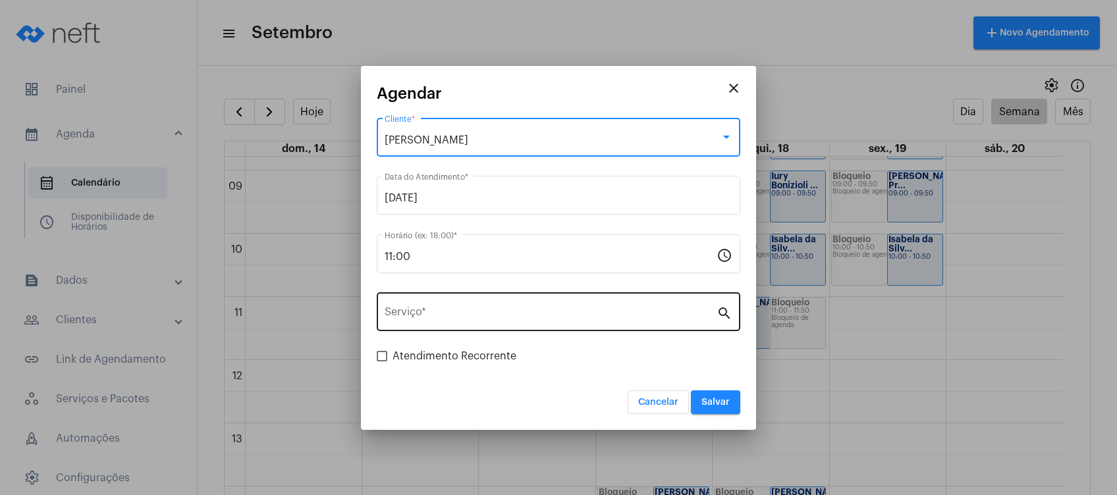
click at [493, 315] on input "Serviço *" at bounding box center [551, 315] width 332 height 12
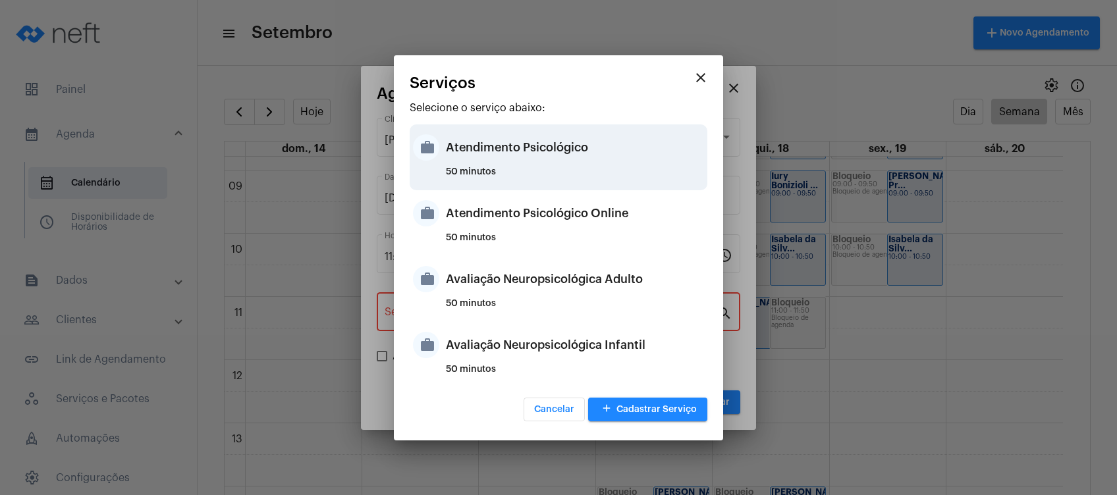
click at [538, 164] on div "Atendimento Psicológico" at bounding box center [575, 148] width 258 height 40
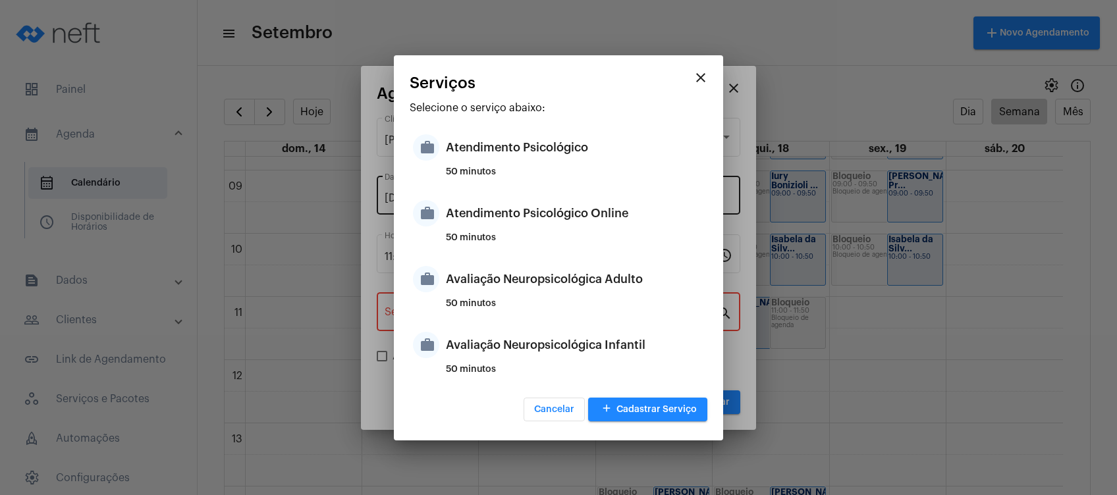
type input "Atendimento Psicológico"
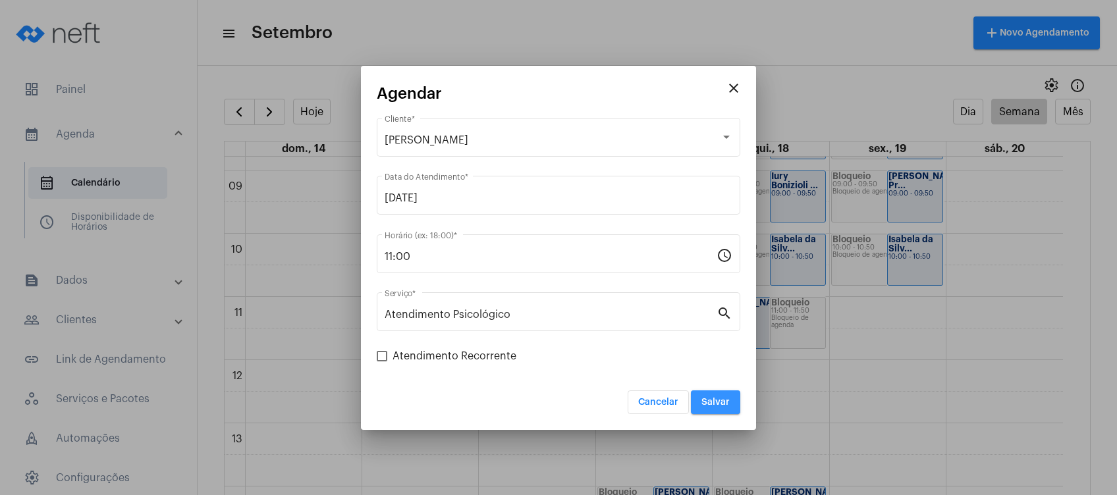
click at [718, 405] on span "Salvar" at bounding box center [716, 402] width 28 height 9
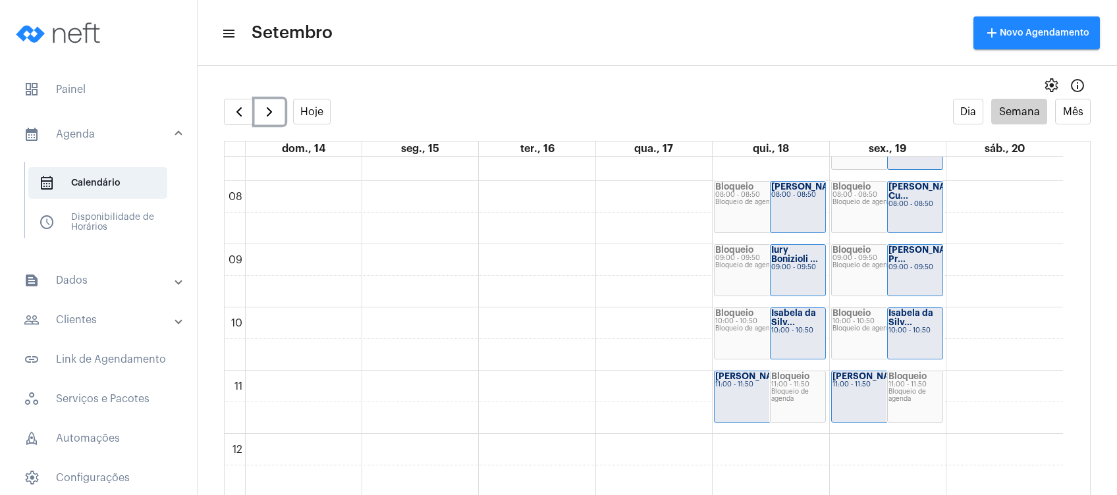
scroll to position [379, 0]
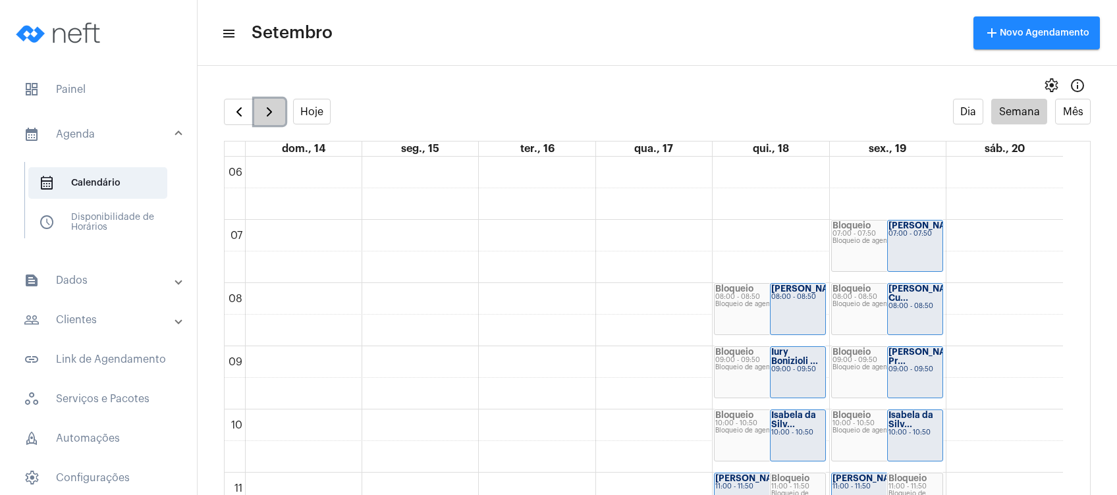
click at [272, 109] on span "button" at bounding box center [270, 112] width 16 height 16
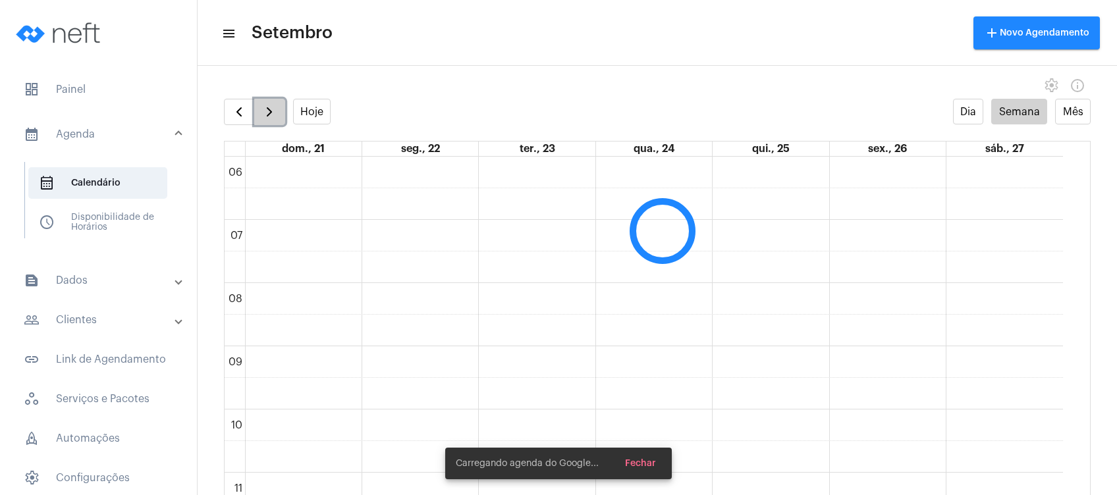
scroll to position [380, 0]
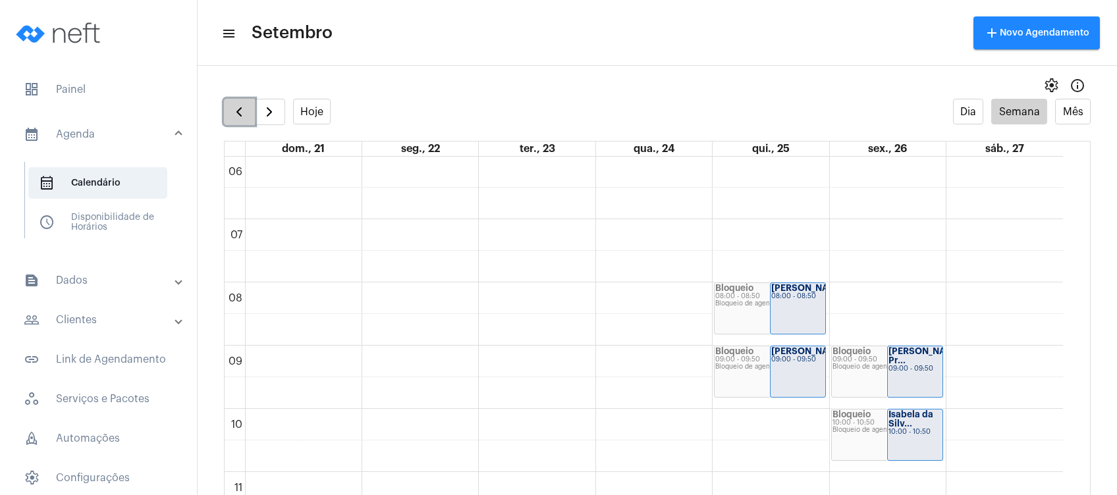
click at [235, 111] on span "button" at bounding box center [239, 112] width 16 height 16
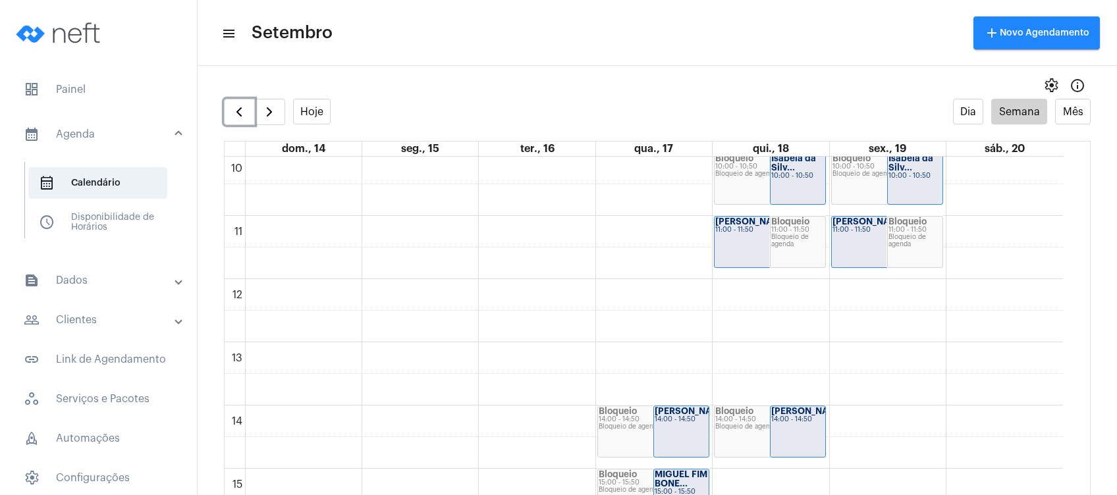
scroll to position [644, 0]
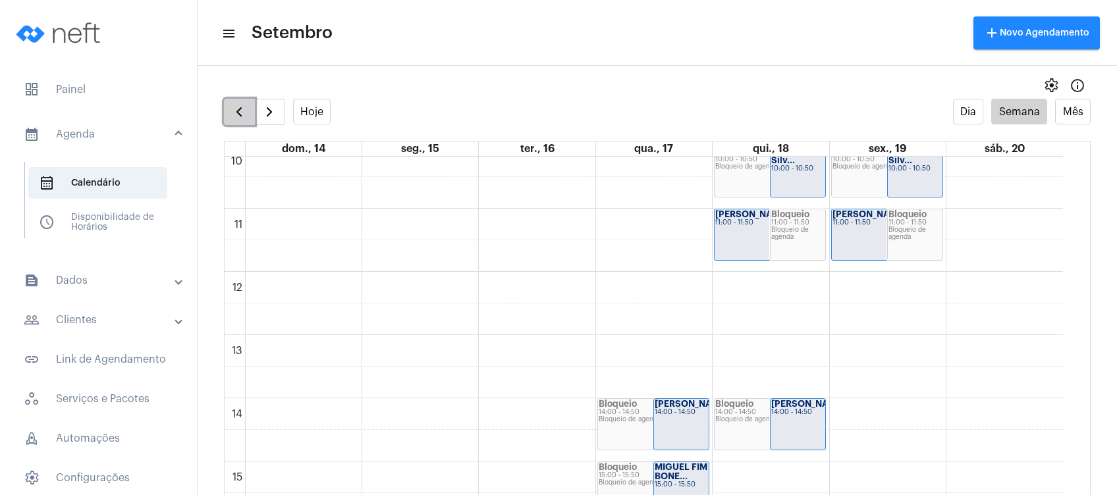
click at [234, 113] on span "button" at bounding box center [239, 112] width 16 height 16
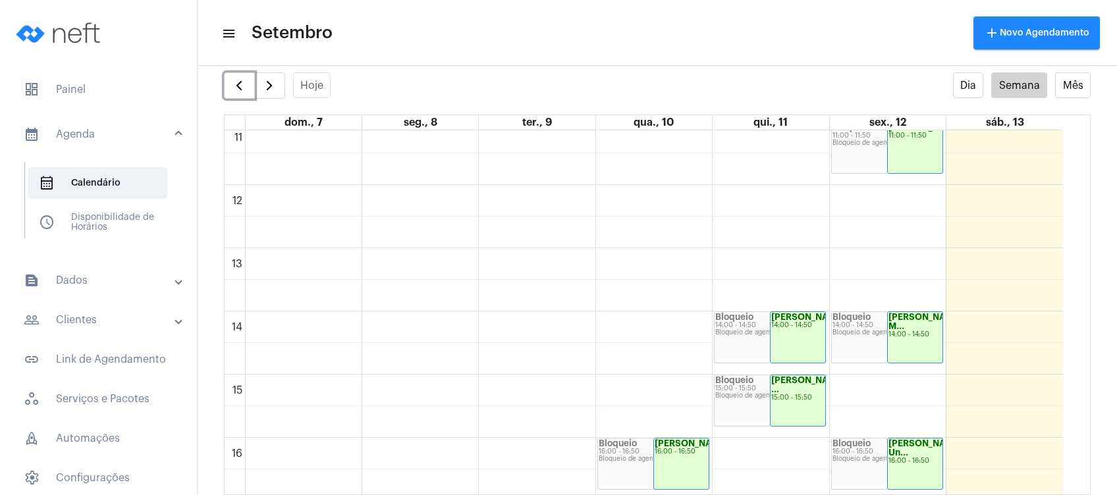
scroll to position [732, 0]
